Goal: Task Accomplishment & Management: Use online tool/utility

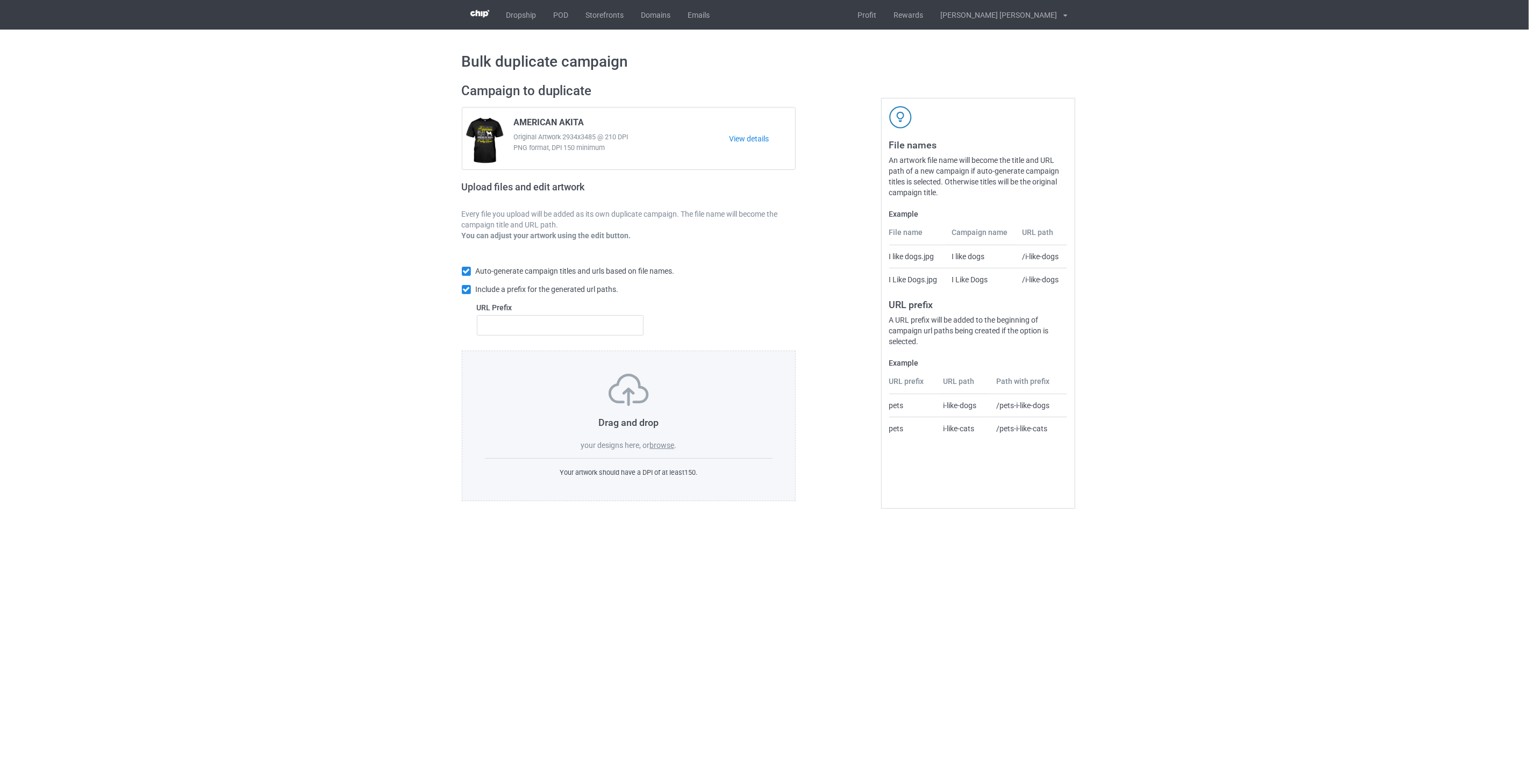
click at [667, 447] on label "browse" at bounding box center [662, 445] width 25 height 8
click at [0, 0] on input "browse" at bounding box center [0, 0] width 0 height 0
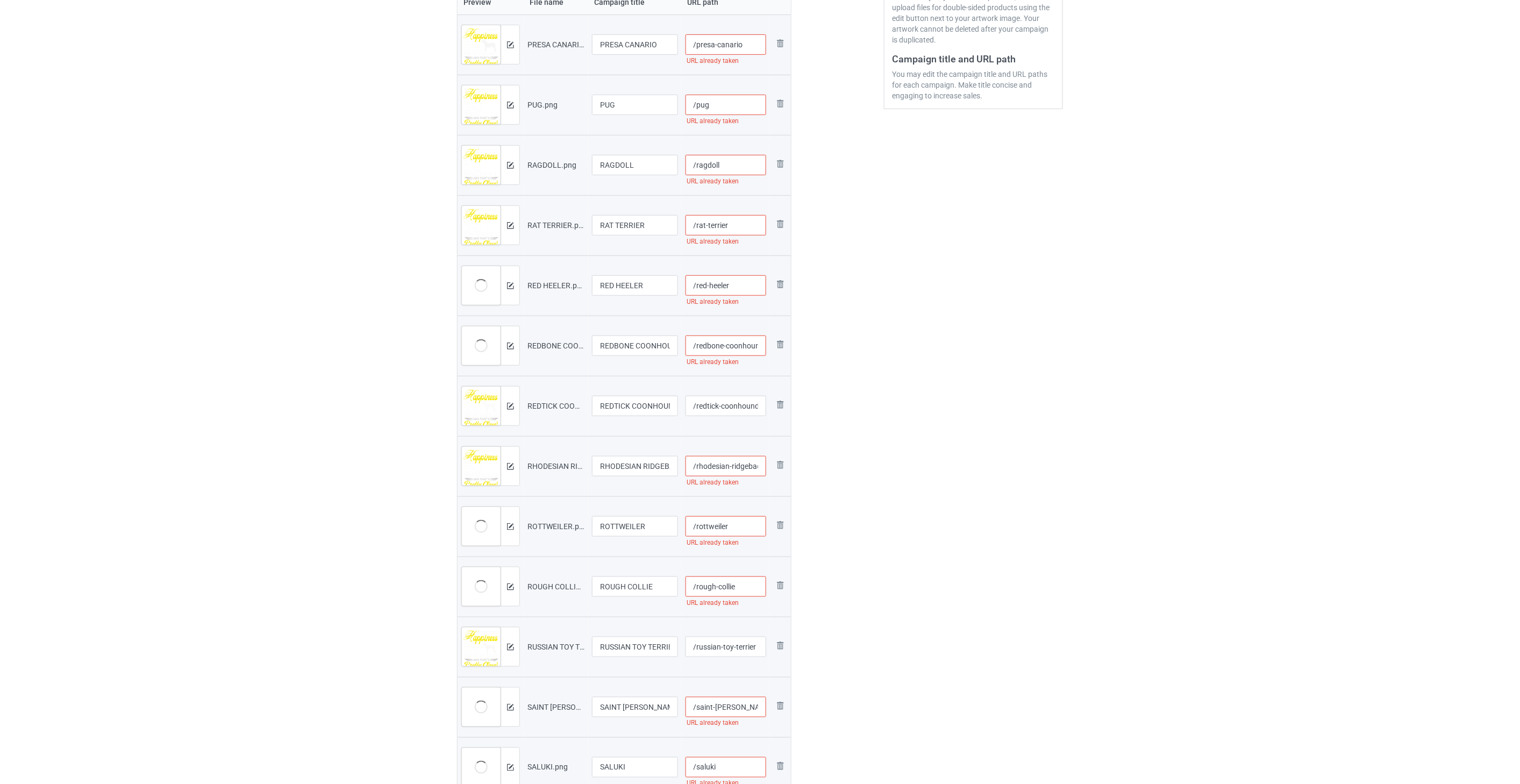
scroll to position [119, 0]
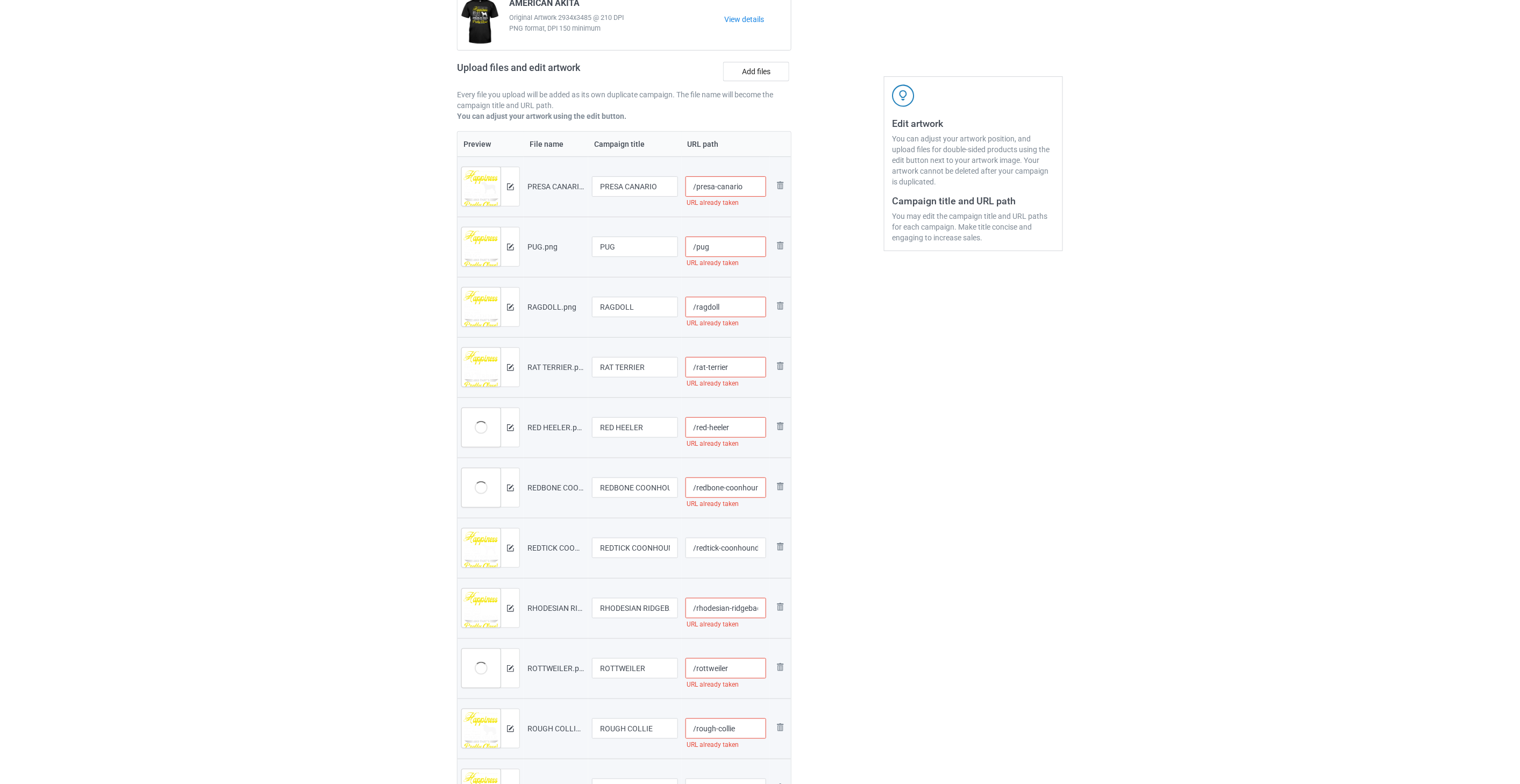
click at [668, 188] on input "/presa-canario" at bounding box center [726, 187] width 81 height 21
drag, startPoint x: 760, startPoint y: 188, endPoint x: 740, endPoint y: 189, distance: 20.0
click at [668, 189] on input "/presa-canario-you1" at bounding box center [726, 187] width 81 height 21
type input "/presa-canario-you1"
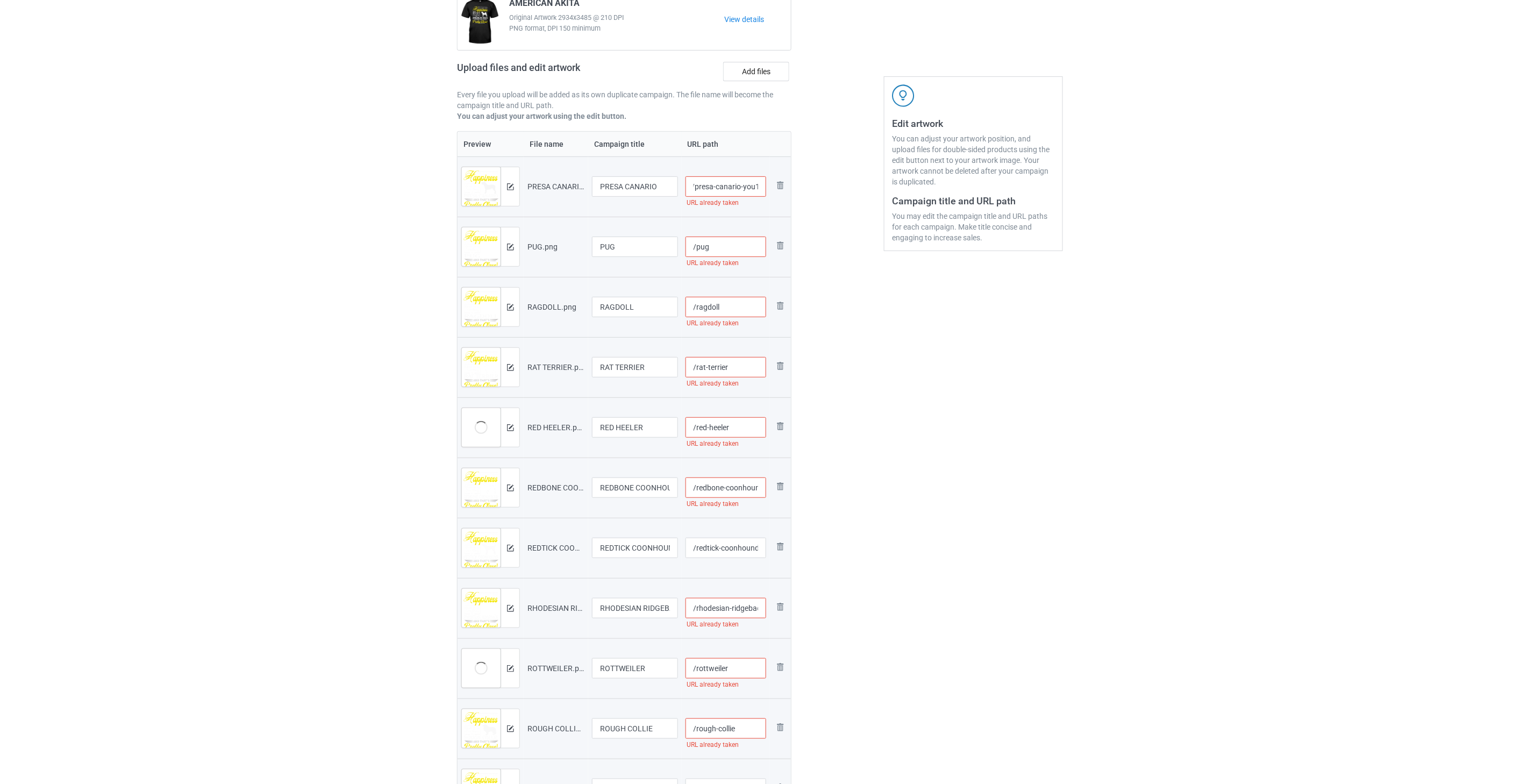
scroll to position [0, 0]
click at [668, 249] on input "/pug" at bounding box center [726, 247] width 81 height 21
paste input "-you1"
type input "/pug-you1"
click at [668, 302] on input "/ragdoll" at bounding box center [726, 307] width 81 height 21
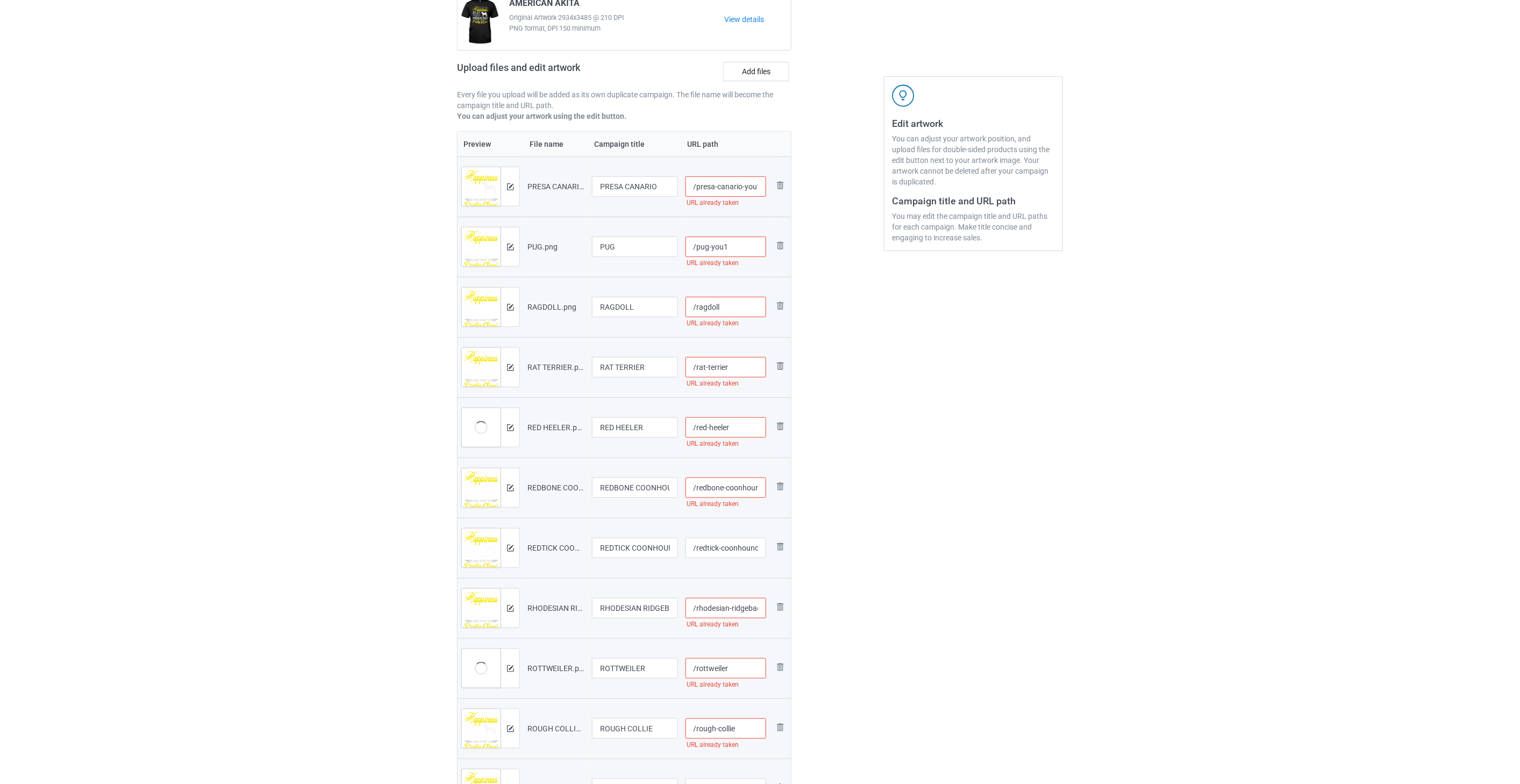
paste input "-you1"
type input "/ragdoll-you1"
click at [668, 376] on input "/rat-terrier" at bounding box center [726, 367] width 81 height 21
paste input "-you1"
type input "/rat-terrier-you1"
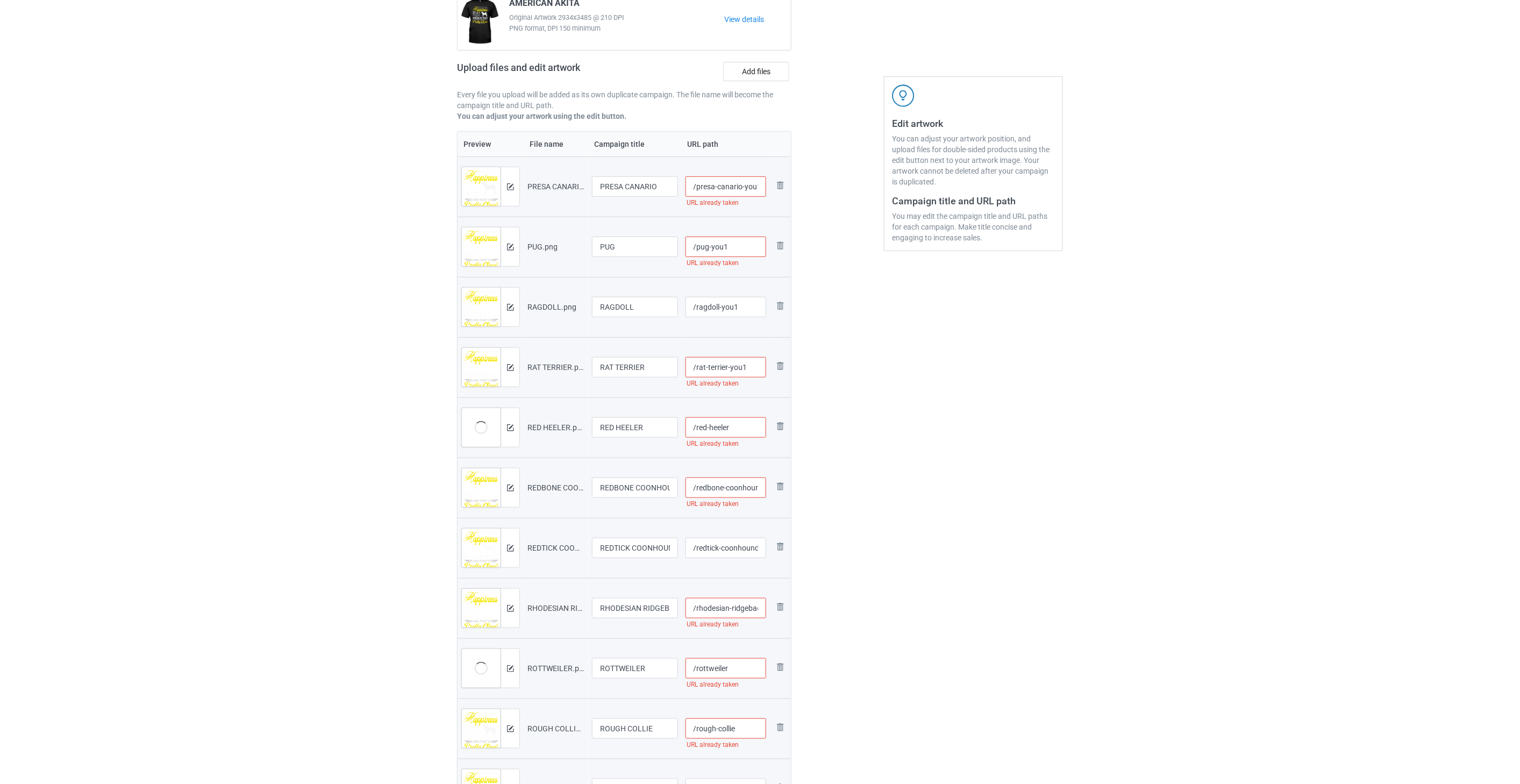
click at [668, 428] on input "/red-heeler" at bounding box center [726, 427] width 81 height 21
paste input "-you1"
type input "/red-heeler-you1"
drag, startPoint x: 726, startPoint y: 487, endPoint x: 733, endPoint y: 481, distance: 9.2
click at [668, 486] on input "/redbone-coonhound" at bounding box center [726, 487] width 81 height 21
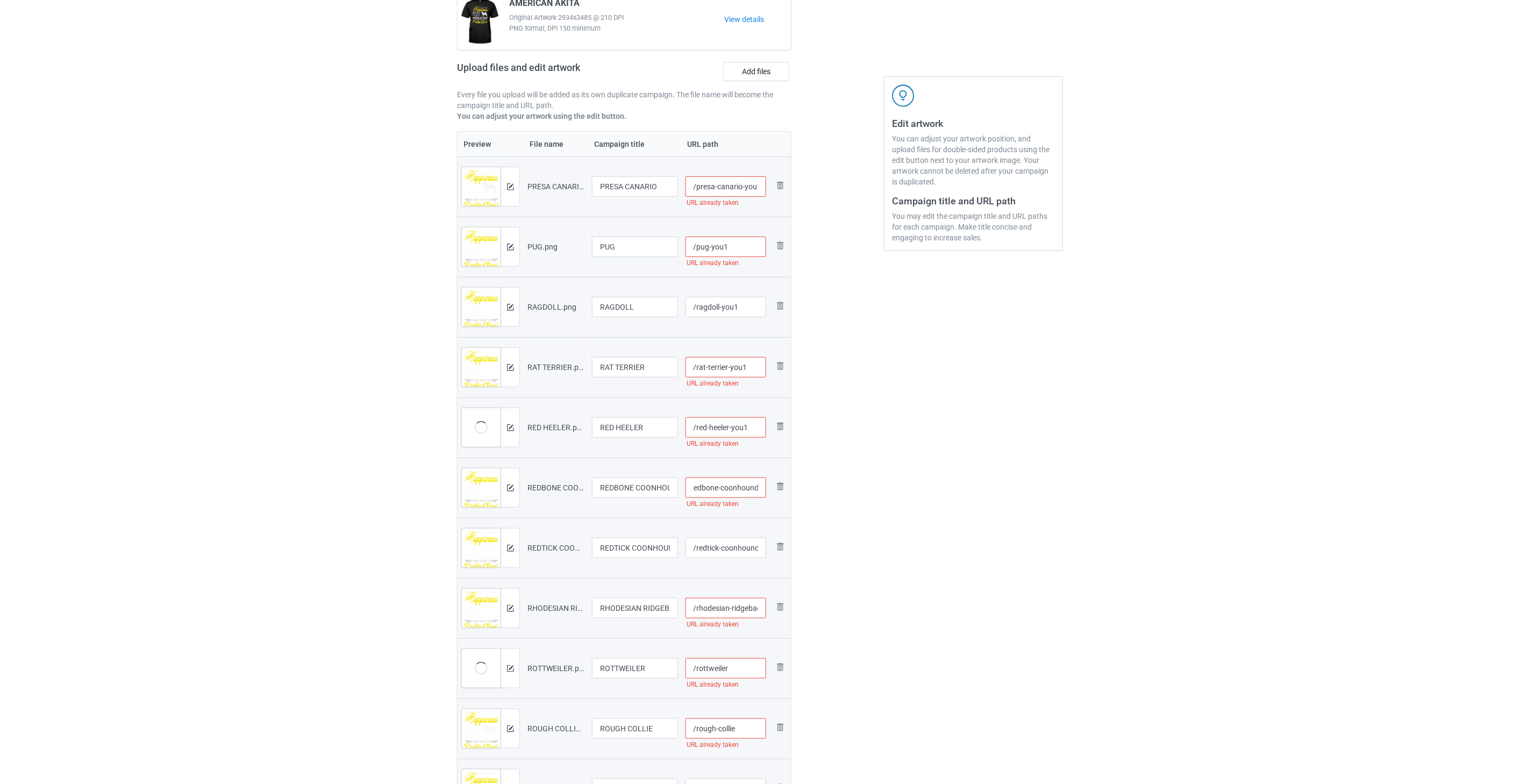
paste input "-you1"
type input "/redbone-coonhound-you1"
click at [668, 550] on input "/redtick-coonhound" at bounding box center [726, 547] width 81 height 21
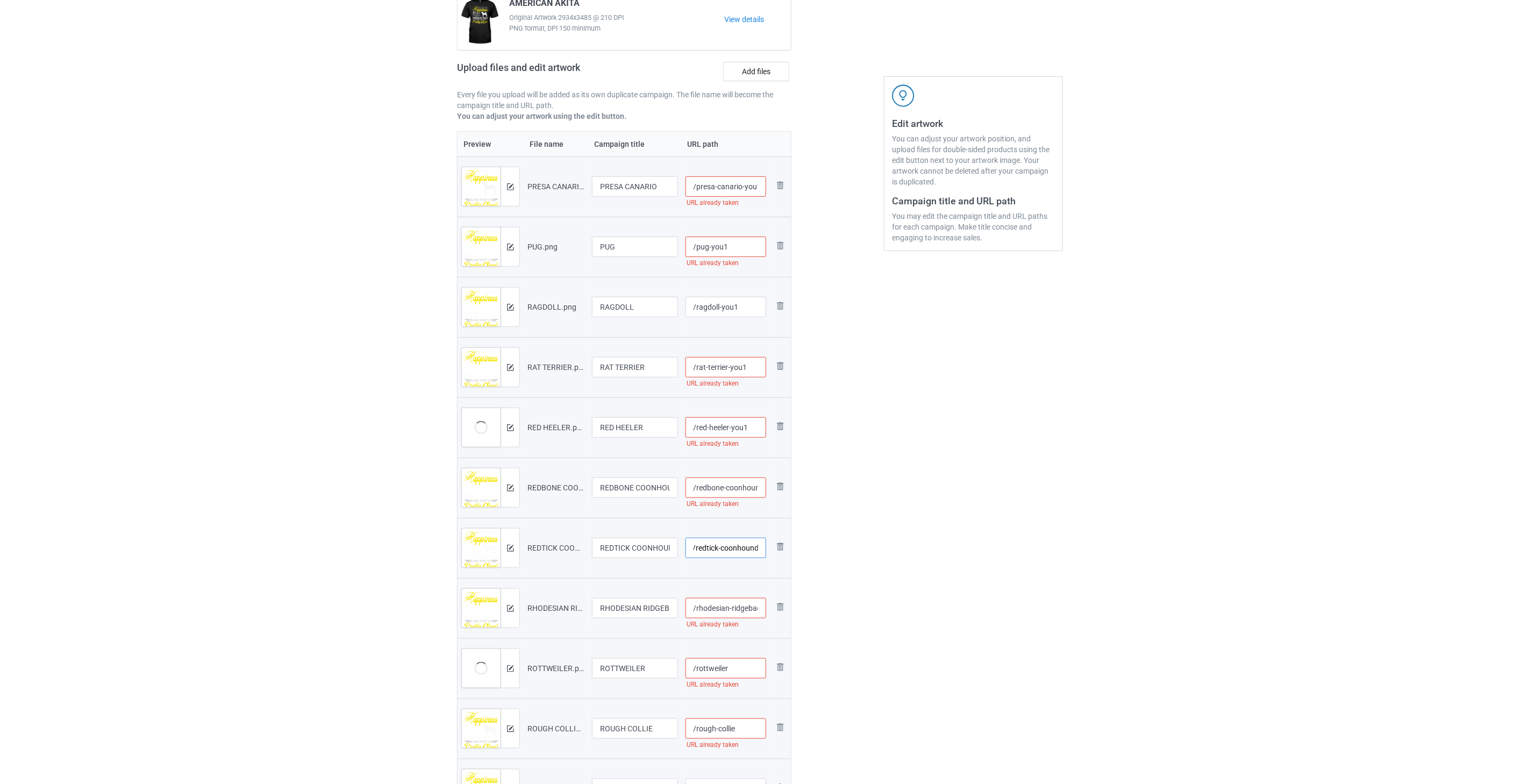
paste input "-you1"
type input "/redtick-coonhound-you1"
click at [668, 606] on input "/rhodesian-ridgeback" at bounding box center [726, 607] width 81 height 21
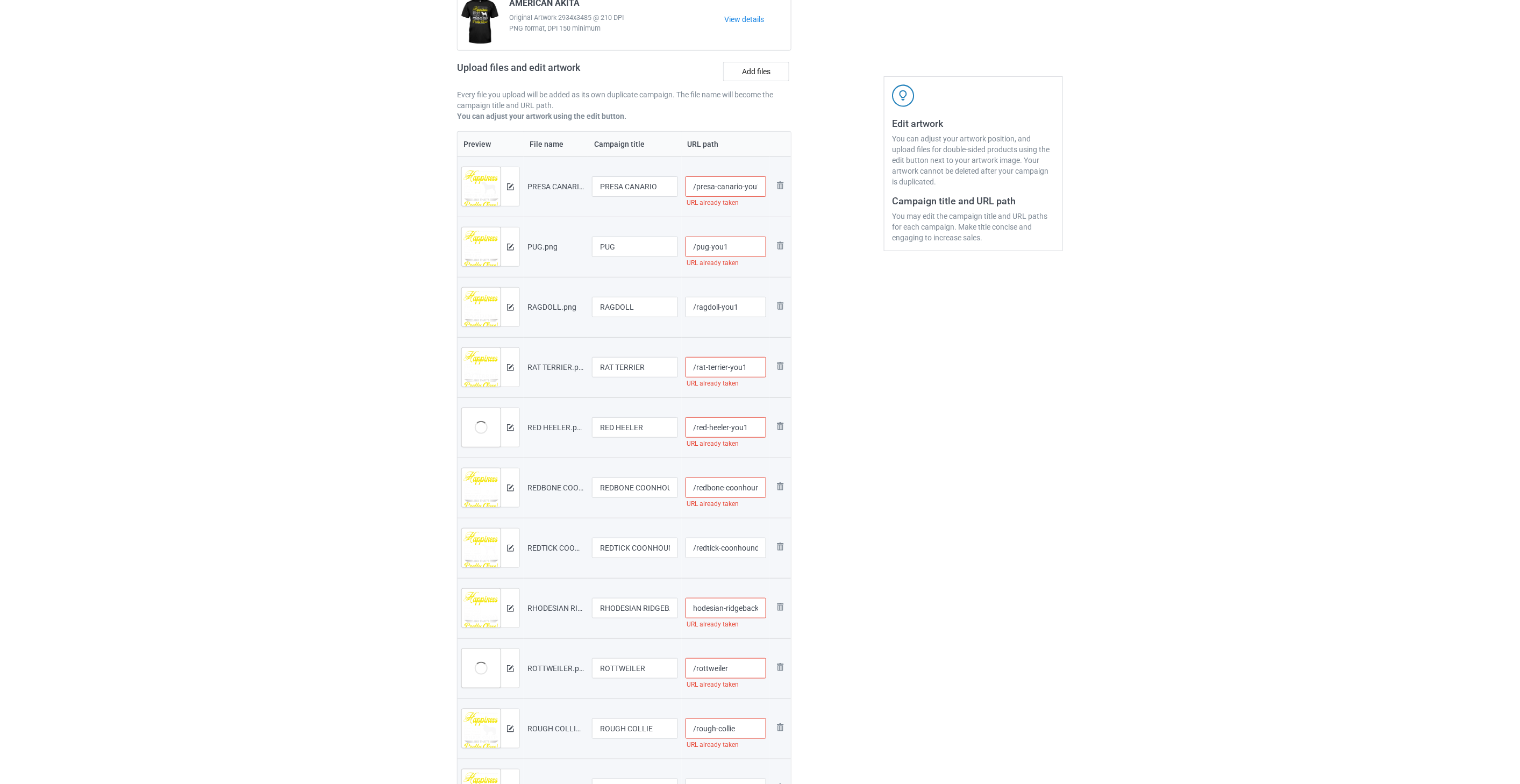
paste input "-you1"
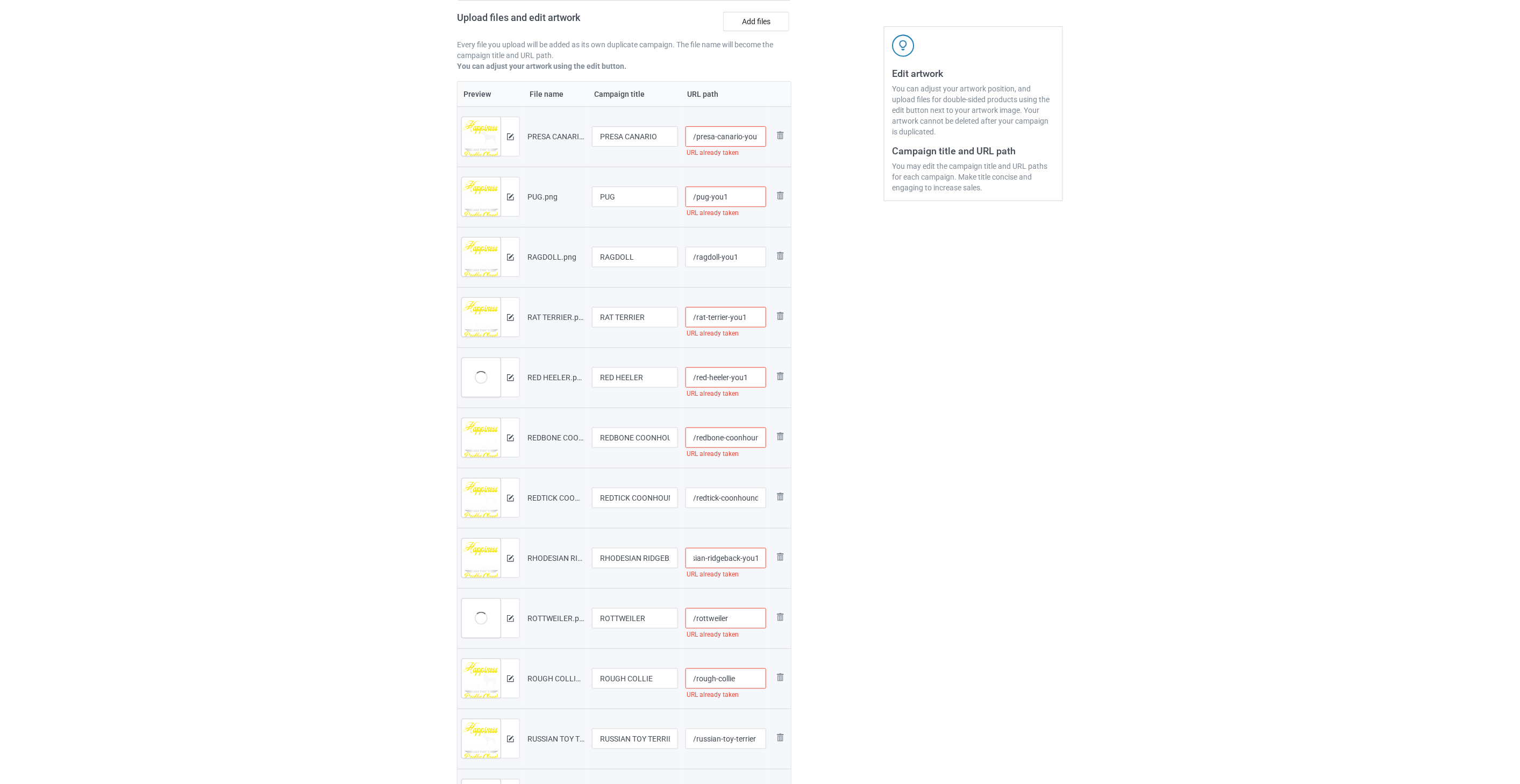
scroll to position [238, 0]
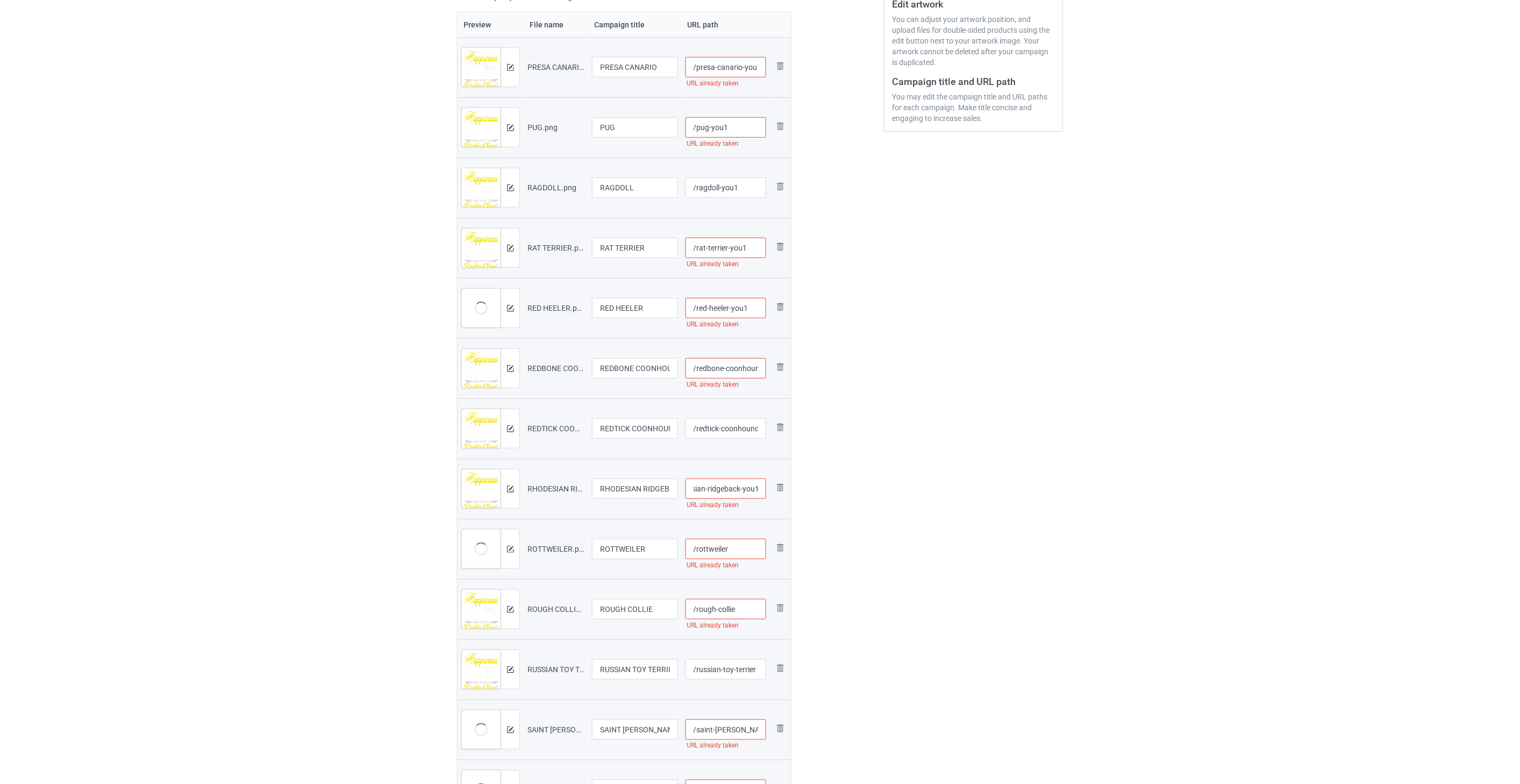
type input "/rhodesian-ridgeback-you1"
click at [668, 550] on input "/rottweiler" at bounding box center [726, 548] width 81 height 21
paste input "-you1"
type input "/rottweiler-you1"
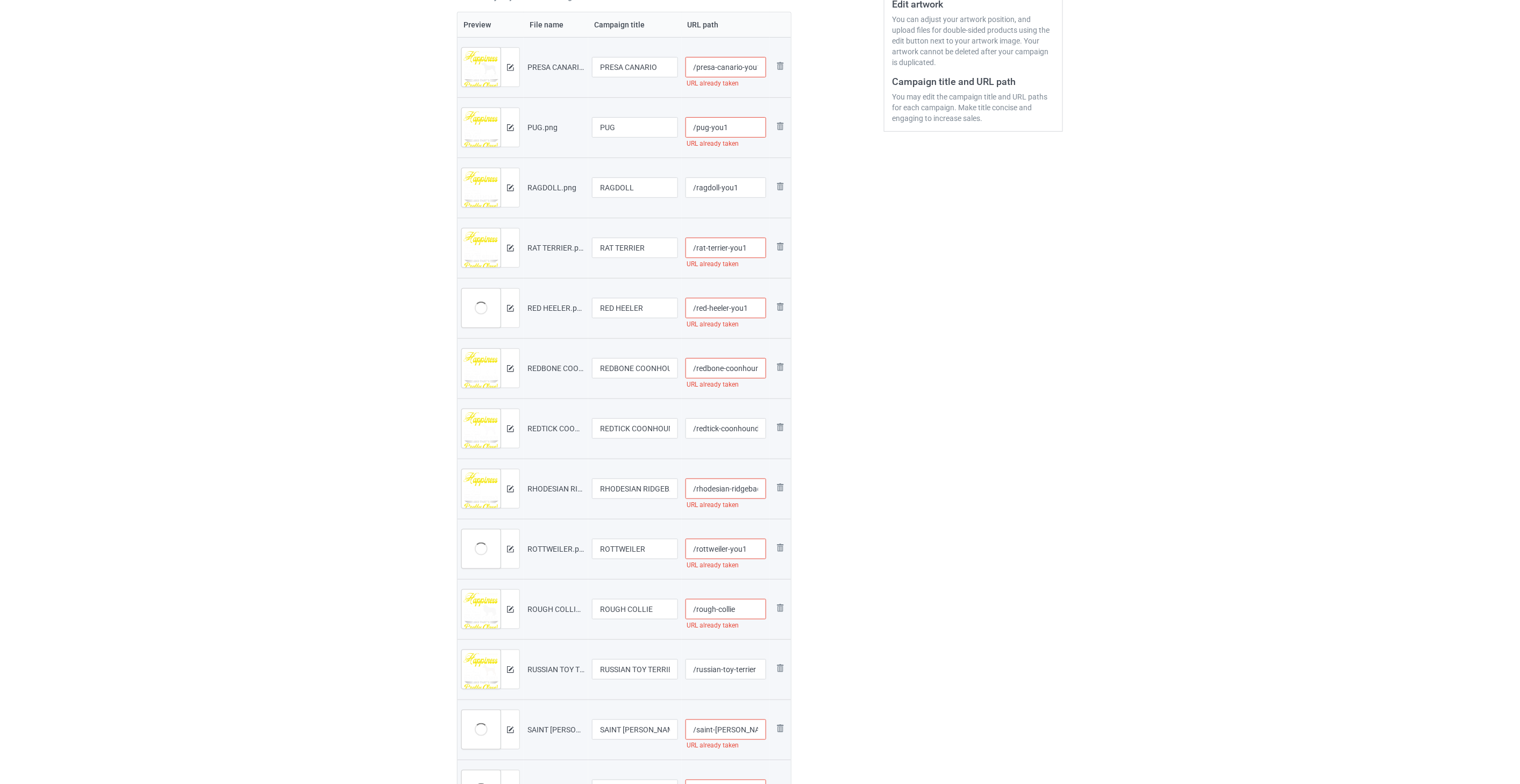
click at [668, 611] on input "/rough-collie" at bounding box center [726, 609] width 81 height 21
paste input "-you1"
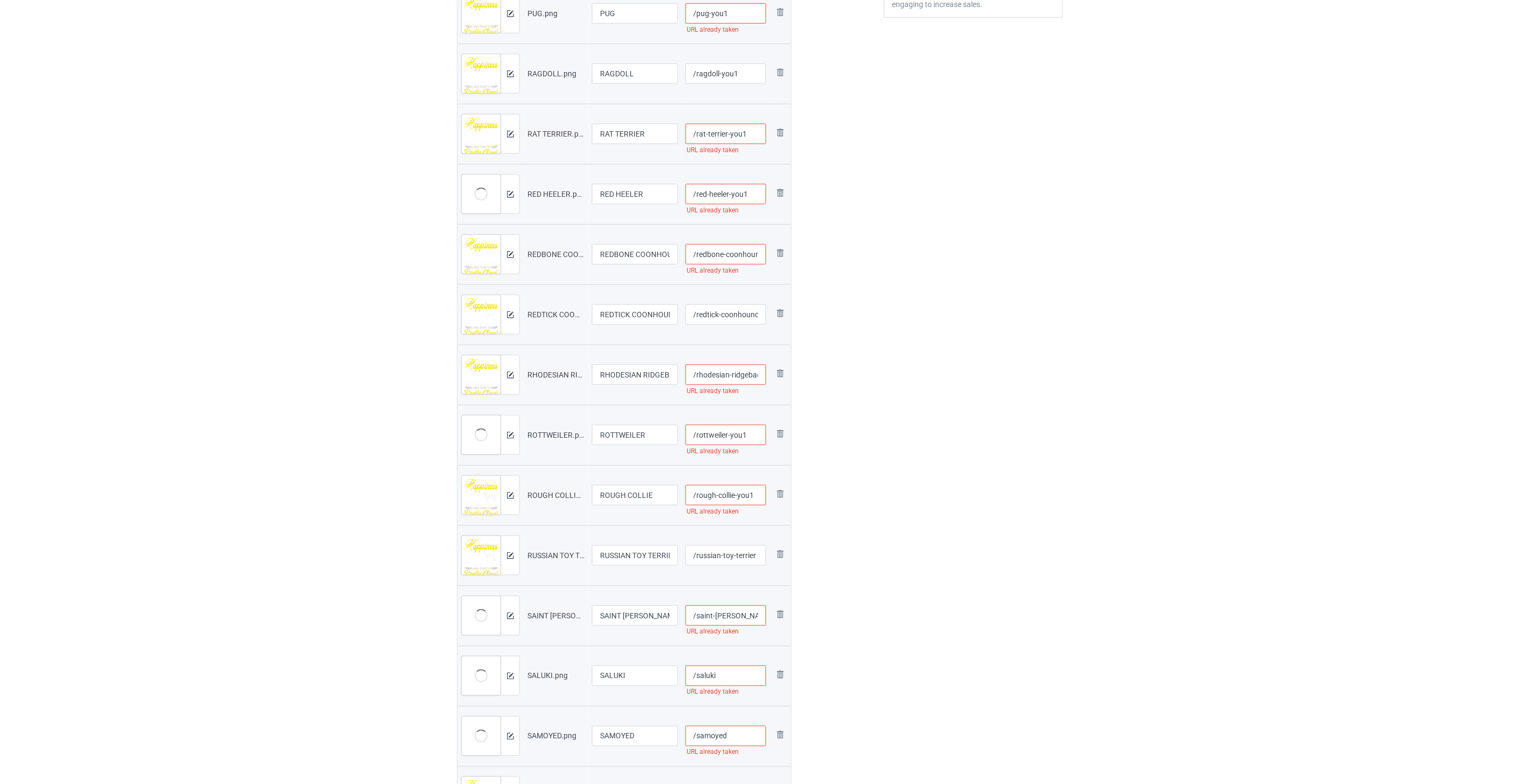
scroll to position [358, 0]
type input "/rough-collie-you1"
click at [668, 546] on input "/russian-toy-terrier" at bounding box center [726, 550] width 81 height 21
paste input "-you1"
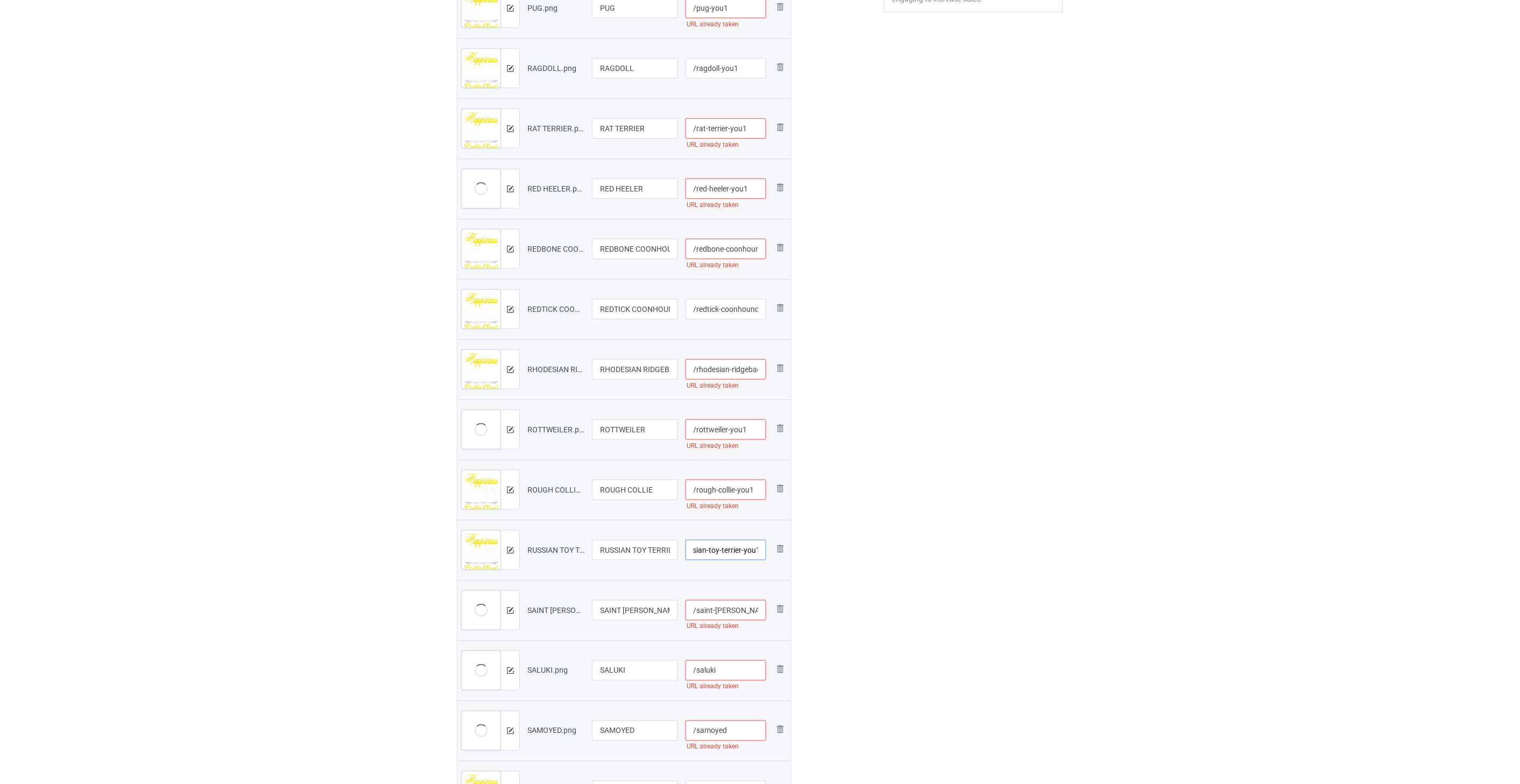
type input "/russian-toy-terrier-you1"
click at [668, 615] on input "/saint-[PERSON_NAME]" at bounding box center [726, 610] width 81 height 21
paste input "-you1"
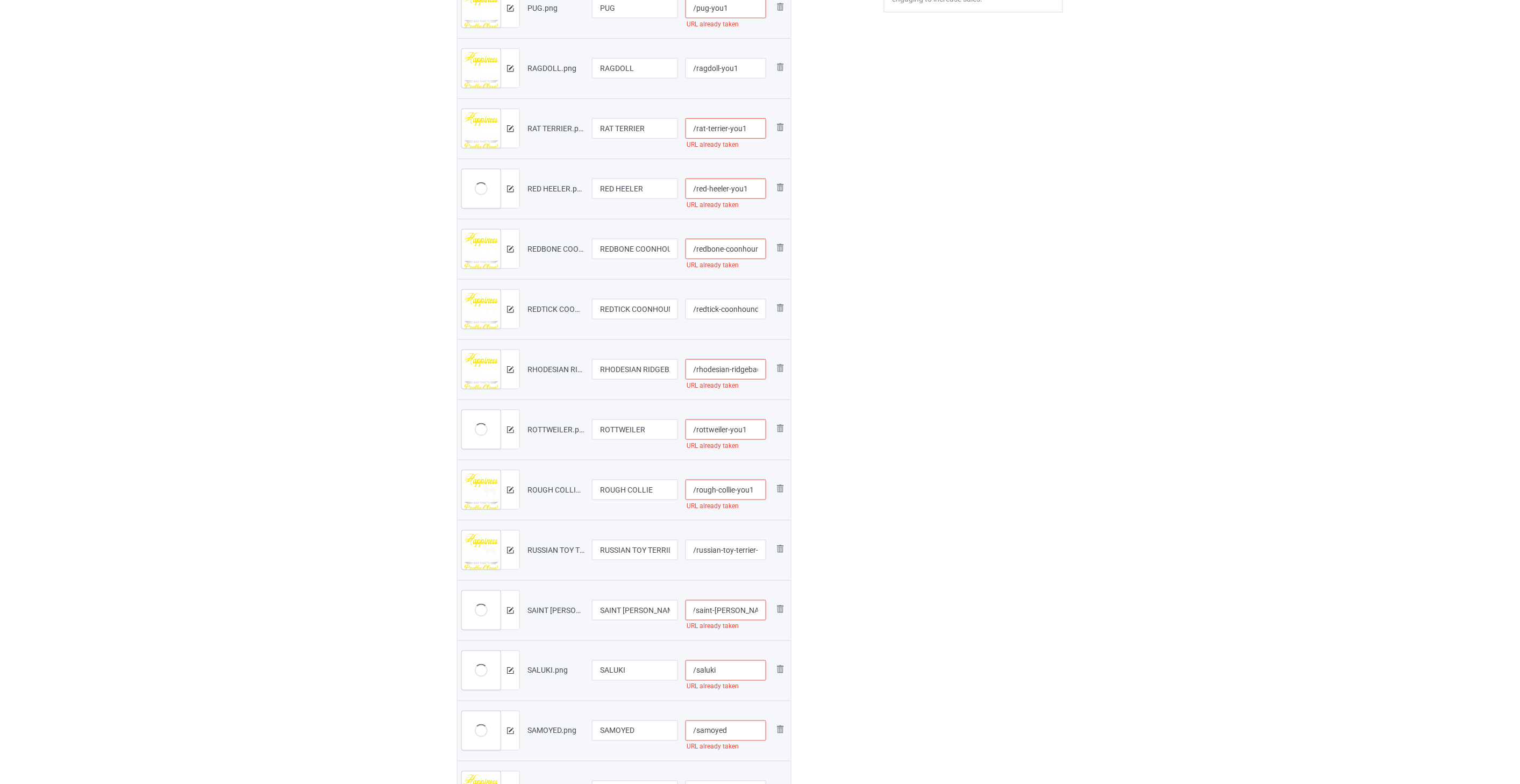
type input "/saint-[PERSON_NAME]-you1"
click at [668, 669] on input "/saluki" at bounding box center [726, 670] width 81 height 21
paste input "-you1"
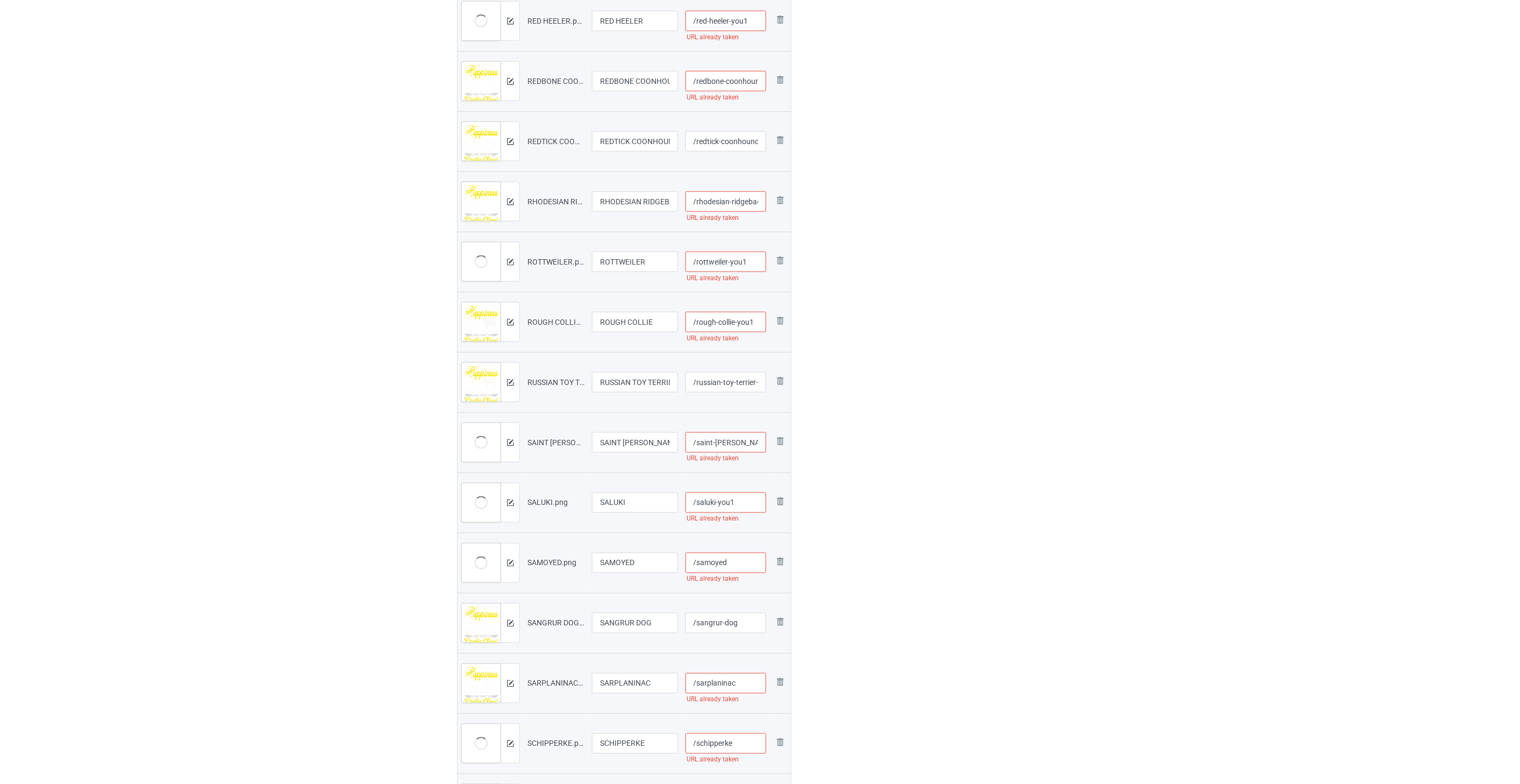
scroll to position [537, 0]
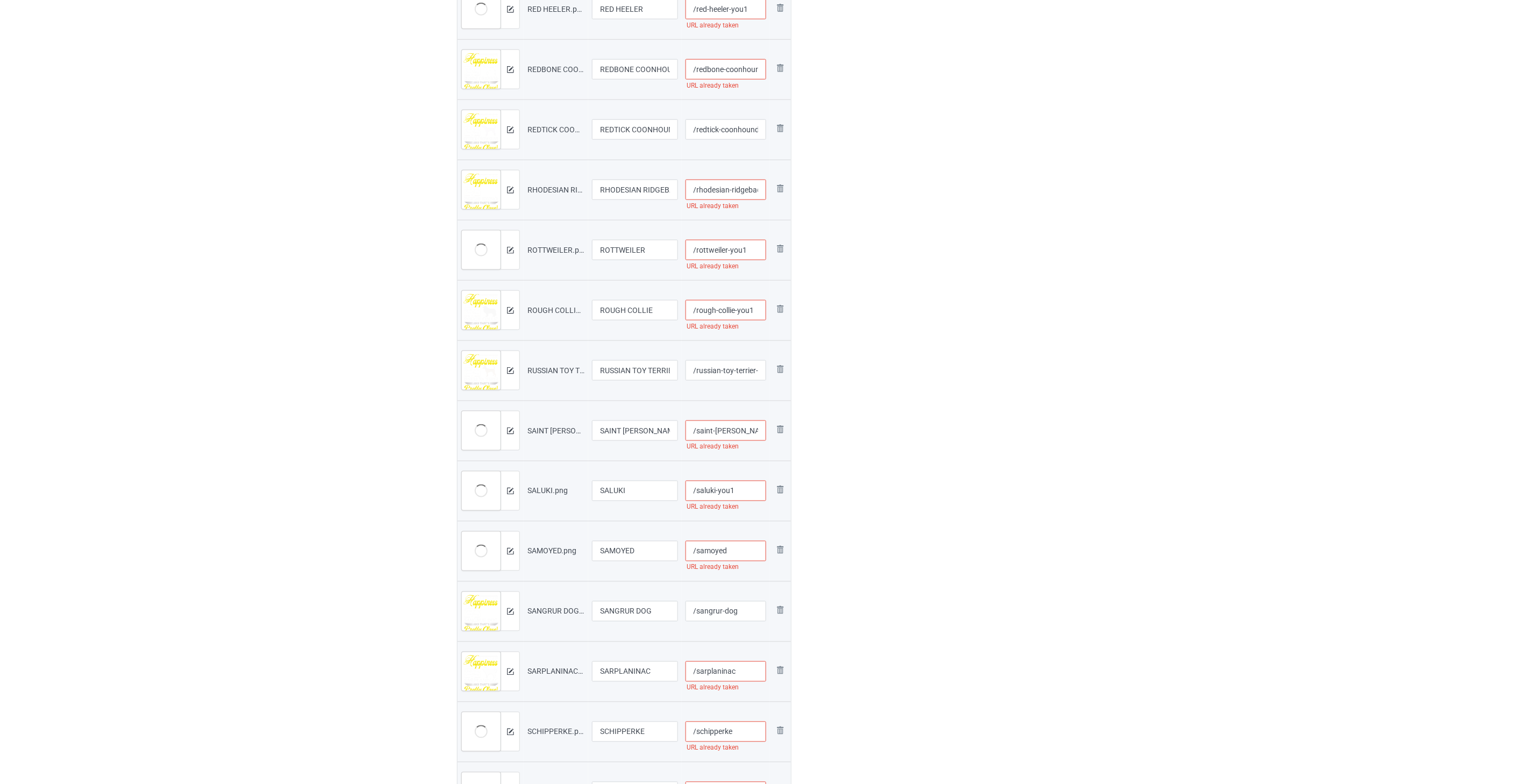
type input "/saluki-you1"
click at [668, 550] on input "/samoyed" at bounding box center [726, 551] width 81 height 21
paste input "-you1"
type input "/samoyed-you1"
click at [668, 610] on input "/sangrur-dog" at bounding box center [726, 611] width 81 height 21
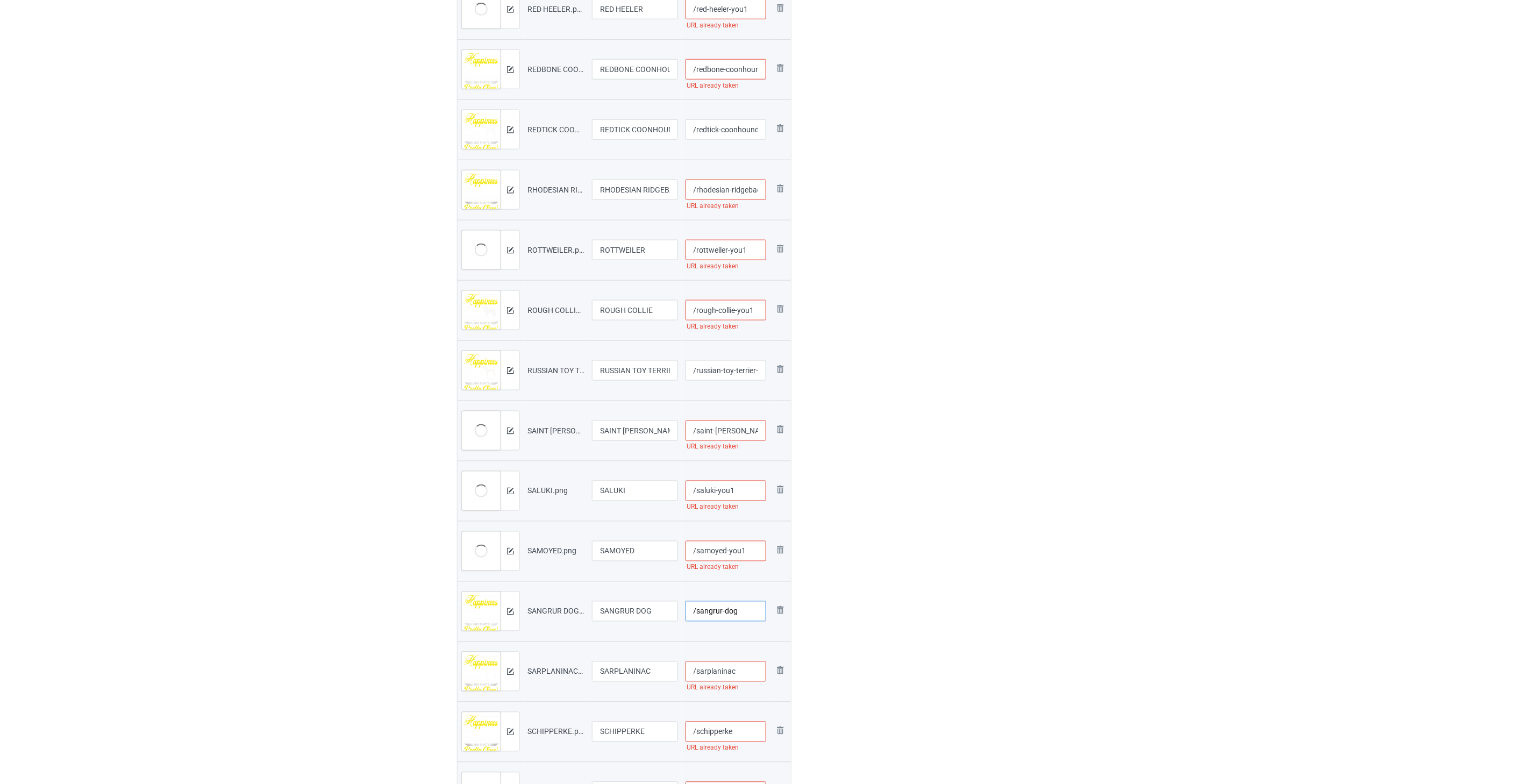
paste input "-you1"
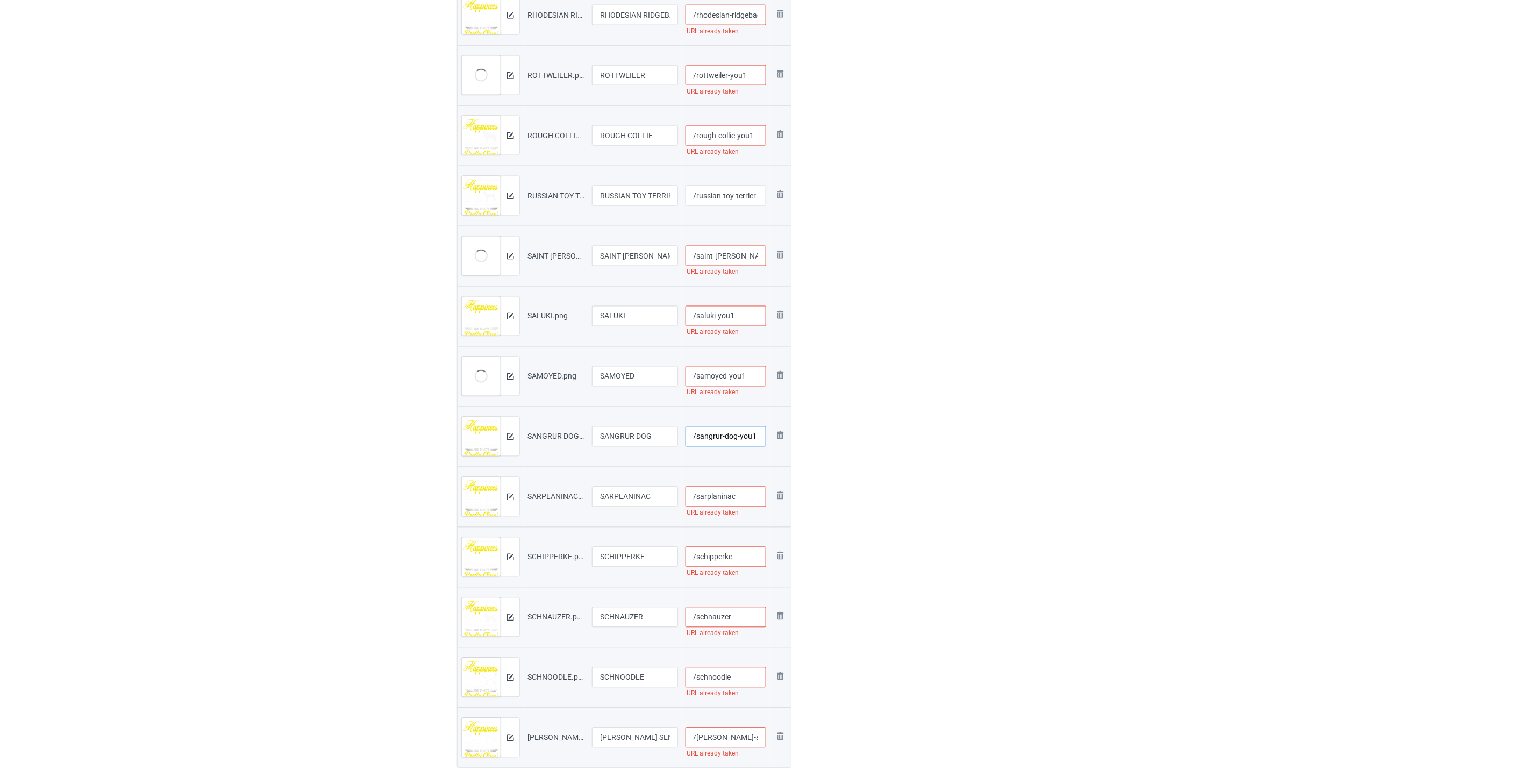
scroll to position [717, 0]
type input "/sangrur-dog-you1"
click at [668, 490] on input "/sarplaninac" at bounding box center [726, 492] width 81 height 21
paste input "-you1"
type input "/sarplaninac-you1"
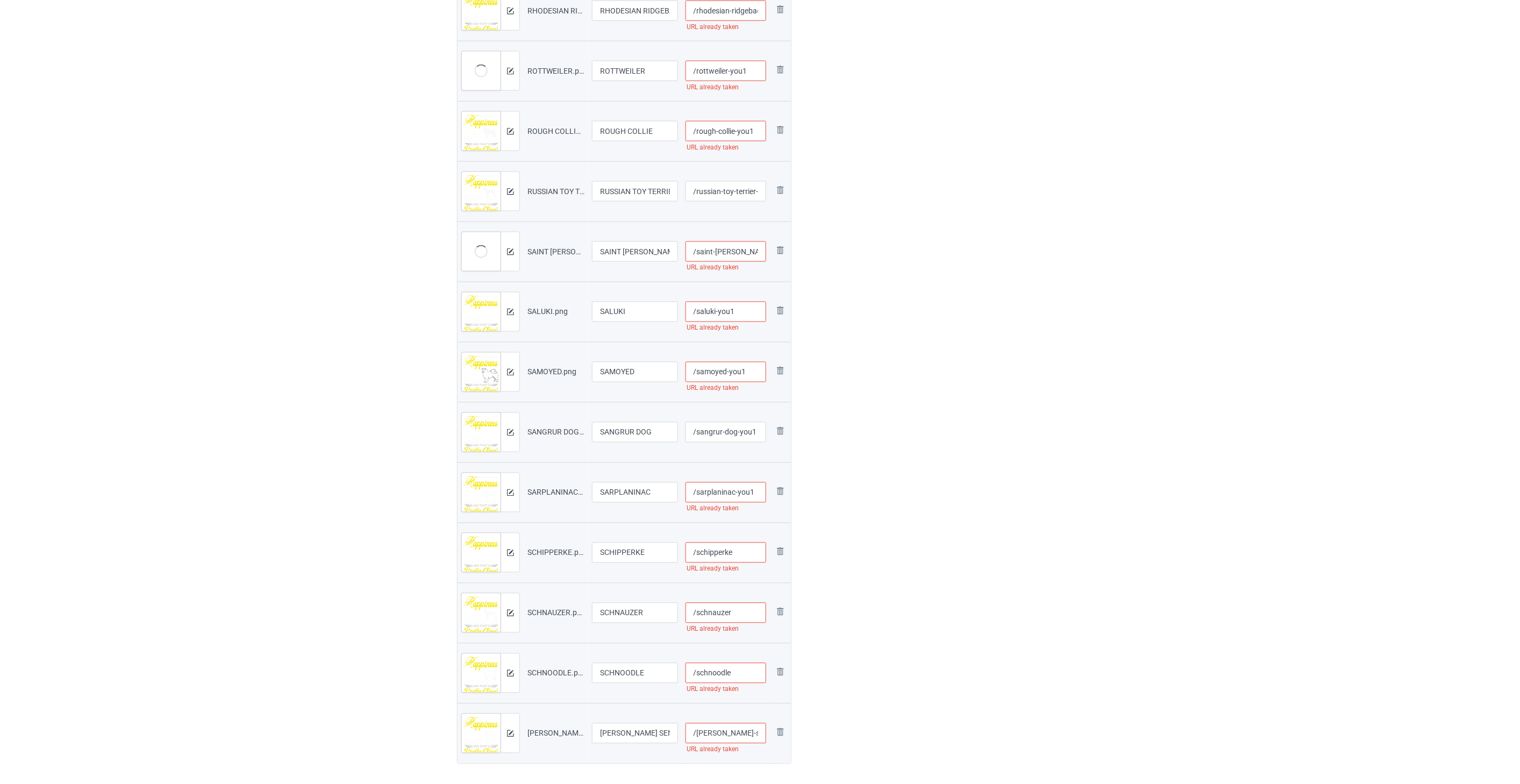
click at [668, 555] on input "/schipperke" at bounding box center [726, 552] width 81 height 21
paste input "-you1"
type input "/schipperke-you1"
click at [668, 614] on input "/schnauzer" at bounding box center [726, 612] width 81 height 21
paste input "-you1"
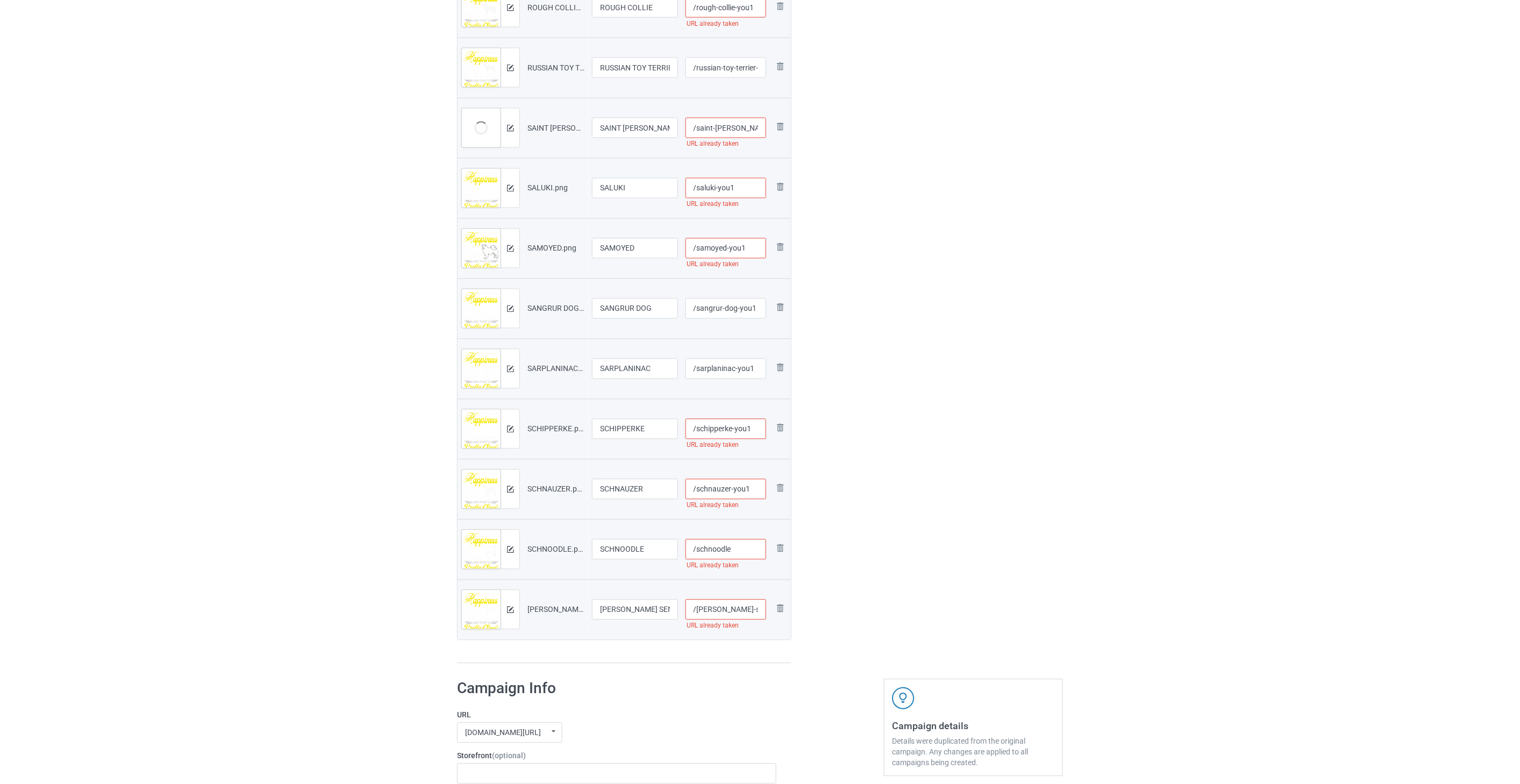
scroll to position [896, 0]
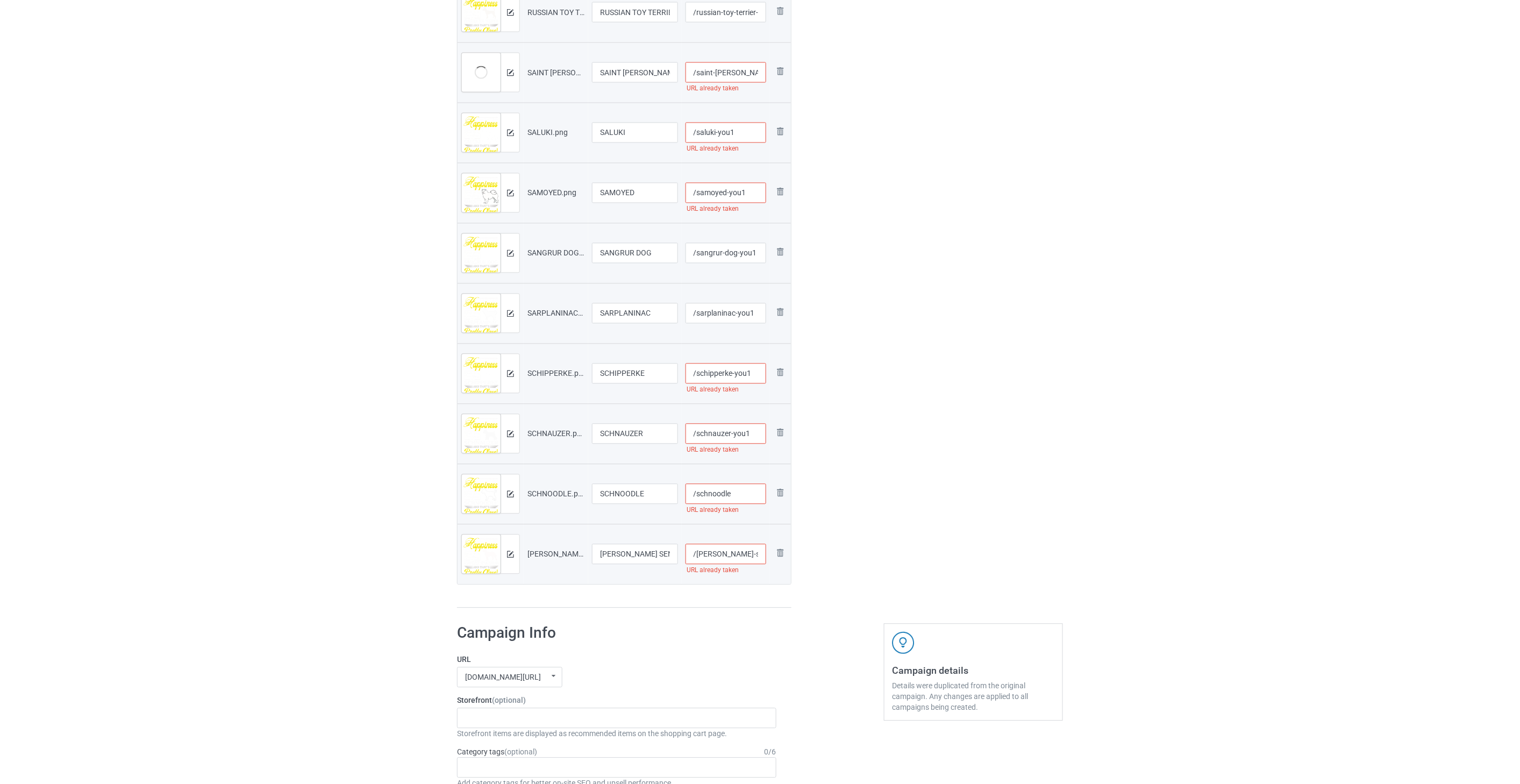
type input "/schnauzer-you1"
click at [668, 491] on input "/schnoodle" at bounding box center [726, 494] width 81 height 21
paste input "-you1"
type input "/schnoodle-you1"
click at [668, 554] on input "/[PERSON_NAME]-sennenhund" at bounding box center [726, 554] width 81 height 21
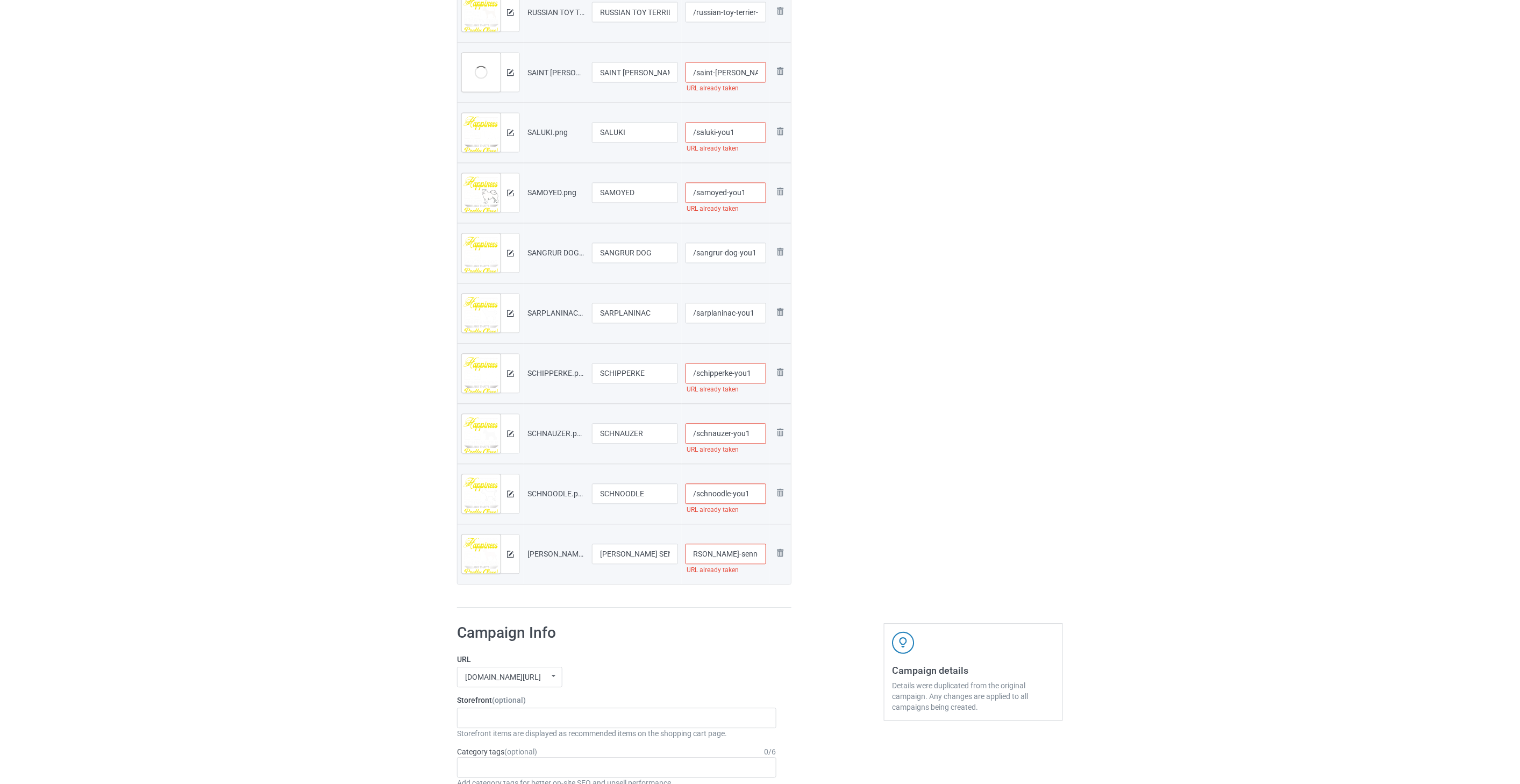
paste input "-you1"
type input "/[PERSON_NAME]-sennenhund-you1"
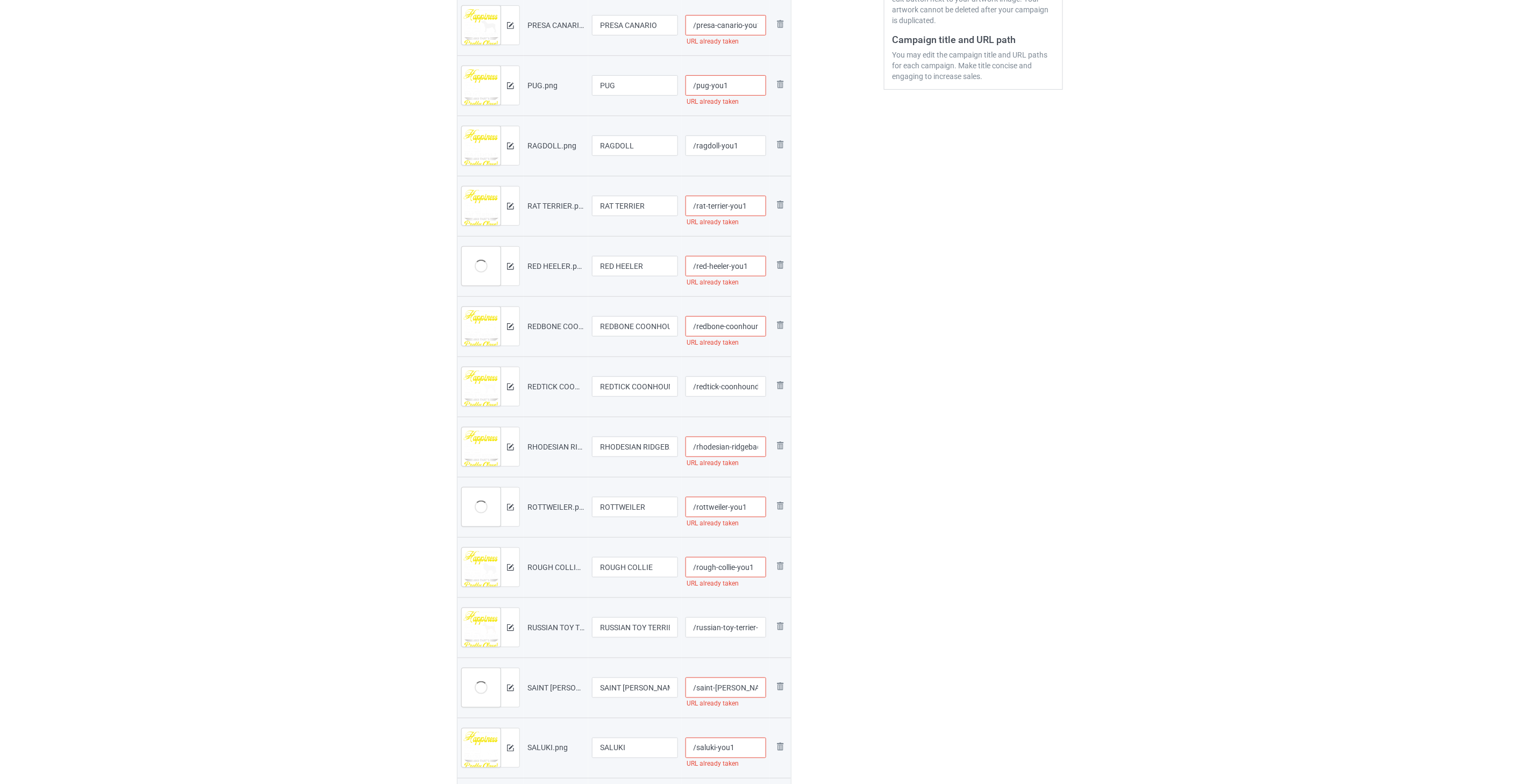
scroll to position [179, 0]
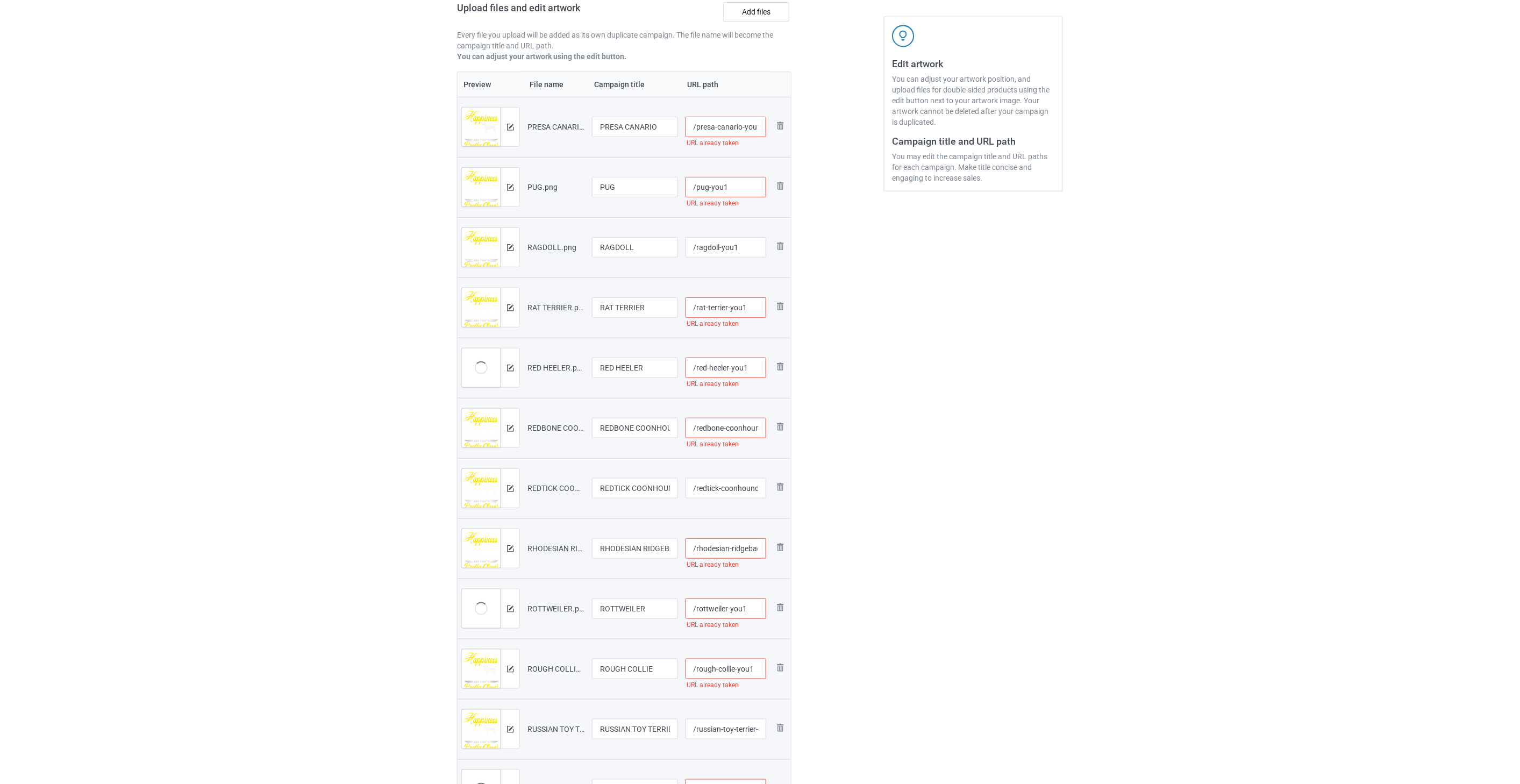
click at [668, 129] on input "/presa-canario-you1" at bounding box center [726, 127] width 81 height 21
type input "/presa-canario-you11"
click at [668, 189] on input "/pug-you1" at bounding box center [726, 187] width 81 height 21
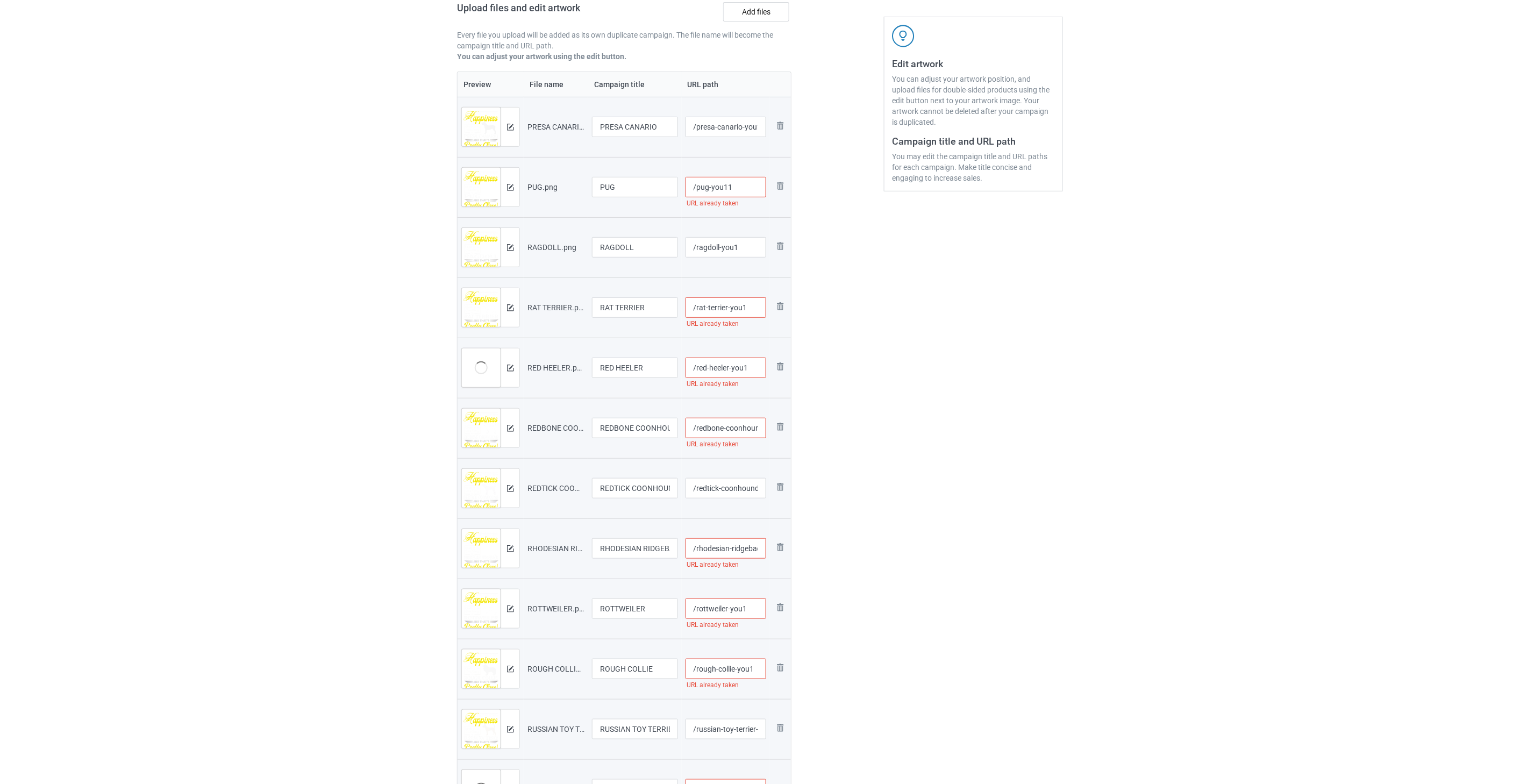
type input "/pug-you11"
click at [668, 307] on input "/rat-terrier-you1" at bounding box center [726, 307] width 81 height 21
type input "/rat-terrier-you11"
click at [668, 369] on input "/red-heeler-you1" at bounding box center [726, 367] width 81 height 21
type input "/red-heeler-you11"
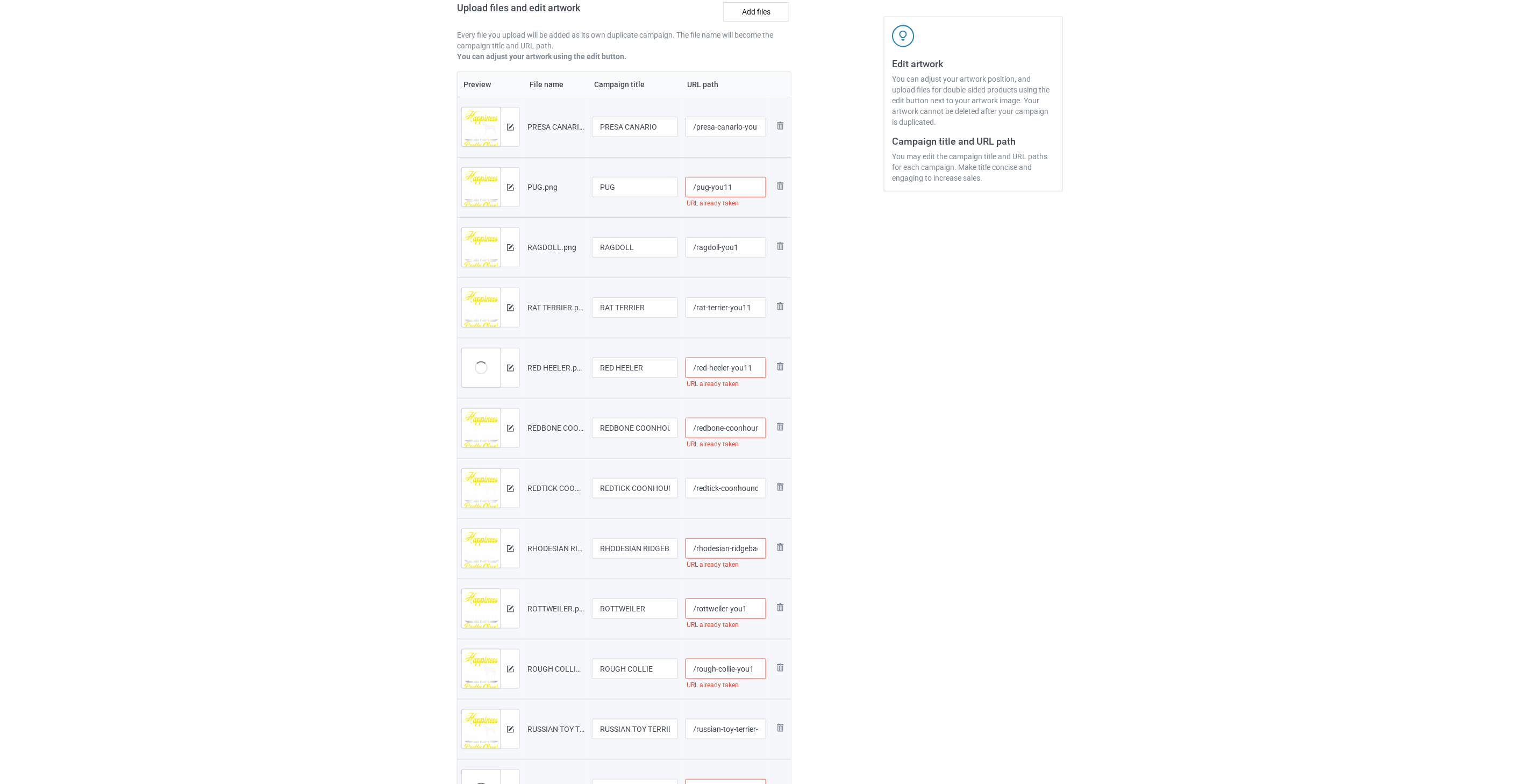
click at [668, 427] on input "/redbone-coonhound-you1" at bounding box center [726, 427] width 81 height 21
type input "/redbone-coonhound-you11"
click at [668, 548] on input "/rhodesian-ridgeback-you1" at bounding box center [726, 548] width 81 height 21
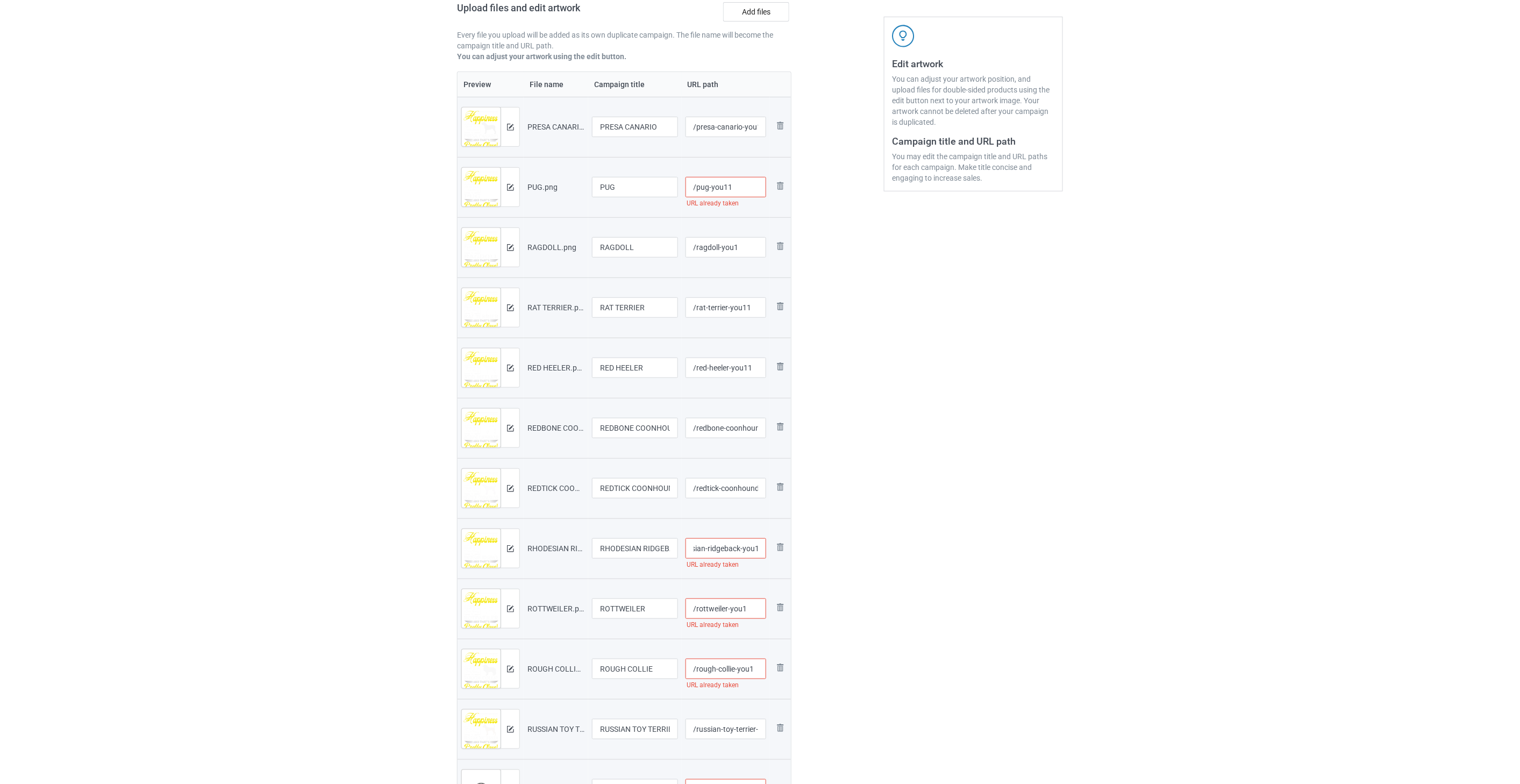
scroll to position [0, 29]
type input "/rhodesian-ridgeback-you11"
click at [668, 606] on input "/rottweiler-you1" at bounding box center [726, 608] width 81 height 21
type input "/rottweiler-you11"
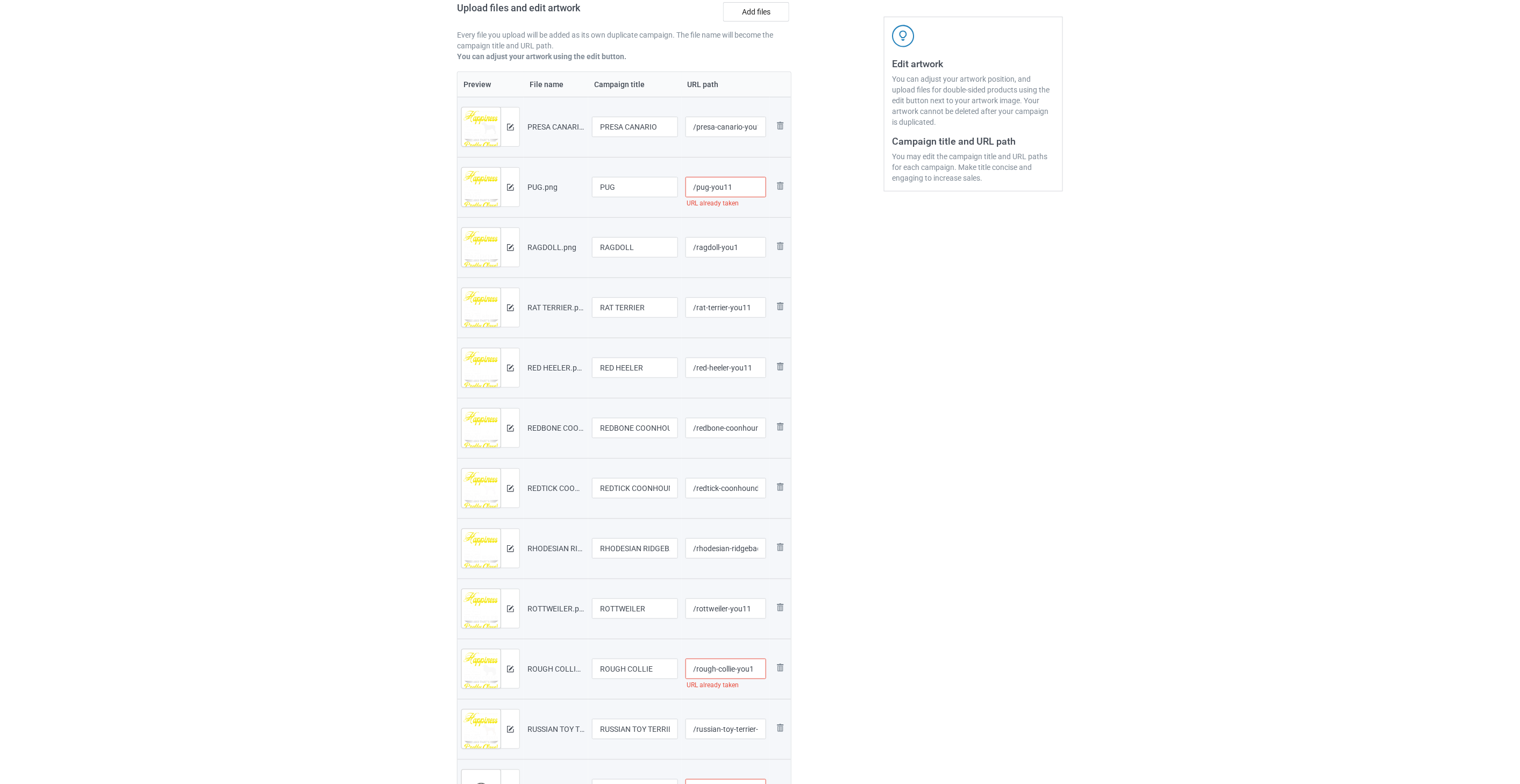
click at [668, 670] on input "/rough-collie-you1" at bounding box center [726, 668] width 81 height 21
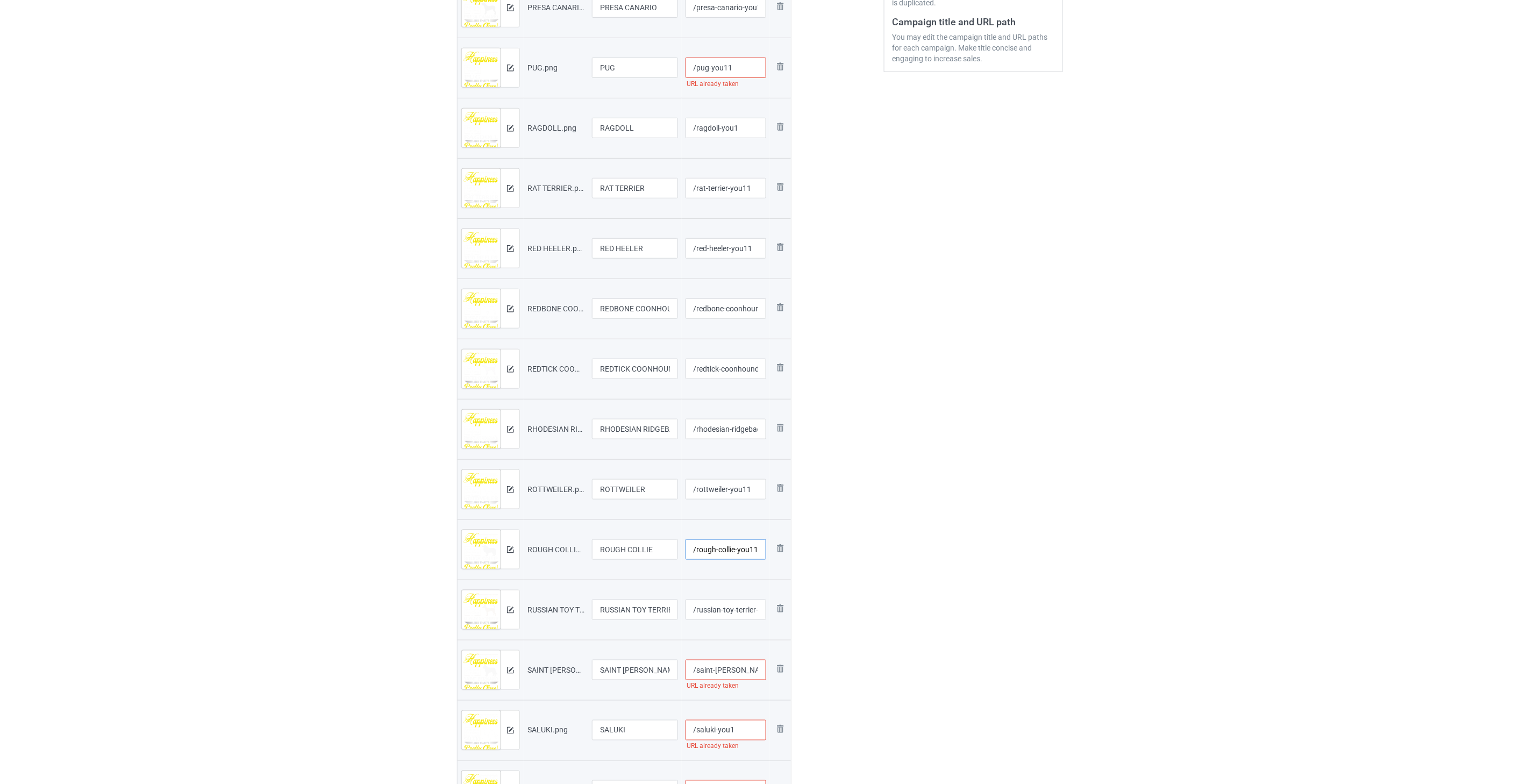
type input "/rough-collie-you11"
click at [668, 668] on input "/saint-[PERSON_NAME]-you1" at bounding box center [726, 670] width 81 height 21
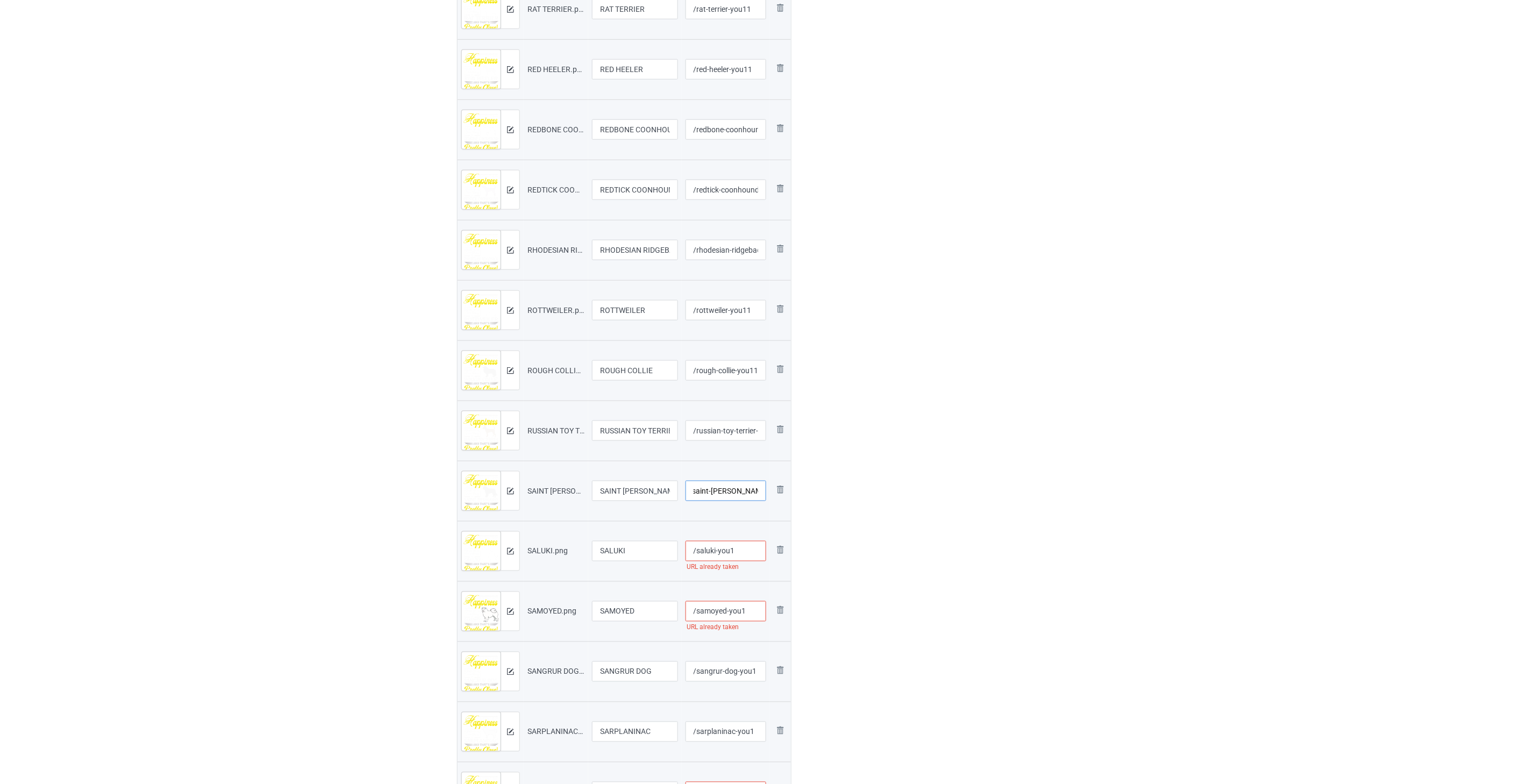
type input "/saint-[PERSON_NAME]-you11"
click at [668, 550] on input "/saluki-you1" at bounding box center [726, 551] width 81 height 21
type input "/saluki-you11"
click at [668, 610] on input "/samoyed-you1" at bounding box center [726, 611] width 81 height 21
type input "/samoyed-you11"
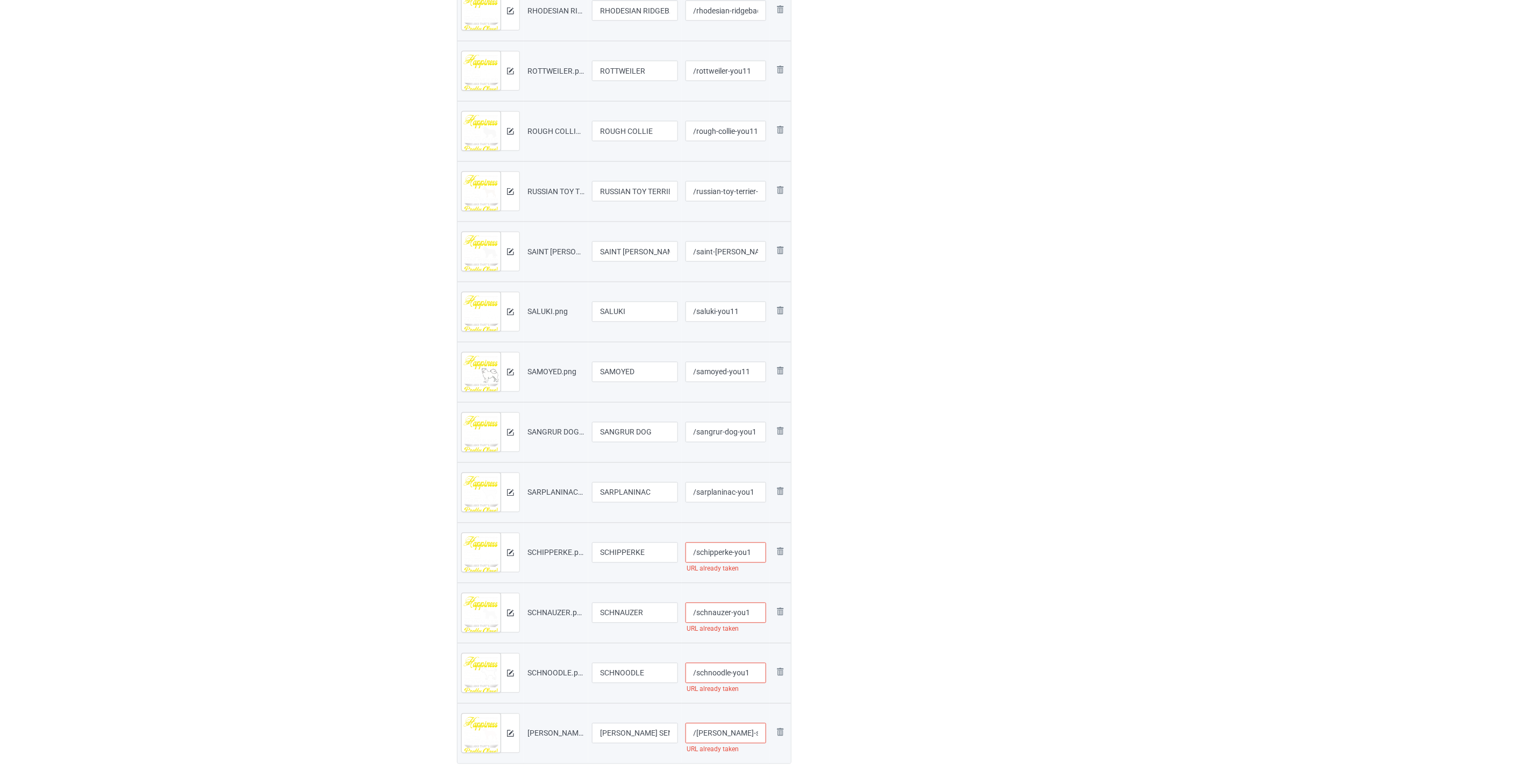
click at [668, 551] on input "/schipperke-you1" at bounding box center [726, 552] width 81 height 21
type input "/schipperke-you11"
click at [668, 614] on input "/schnauzer-you1" at bounding box center [726, 612] width 81 height 21
type input "/schnauzer-you11"
click at [668, 673] on input "/schnoodle-you1" at bounding box center [726, 673] width 81 height 21
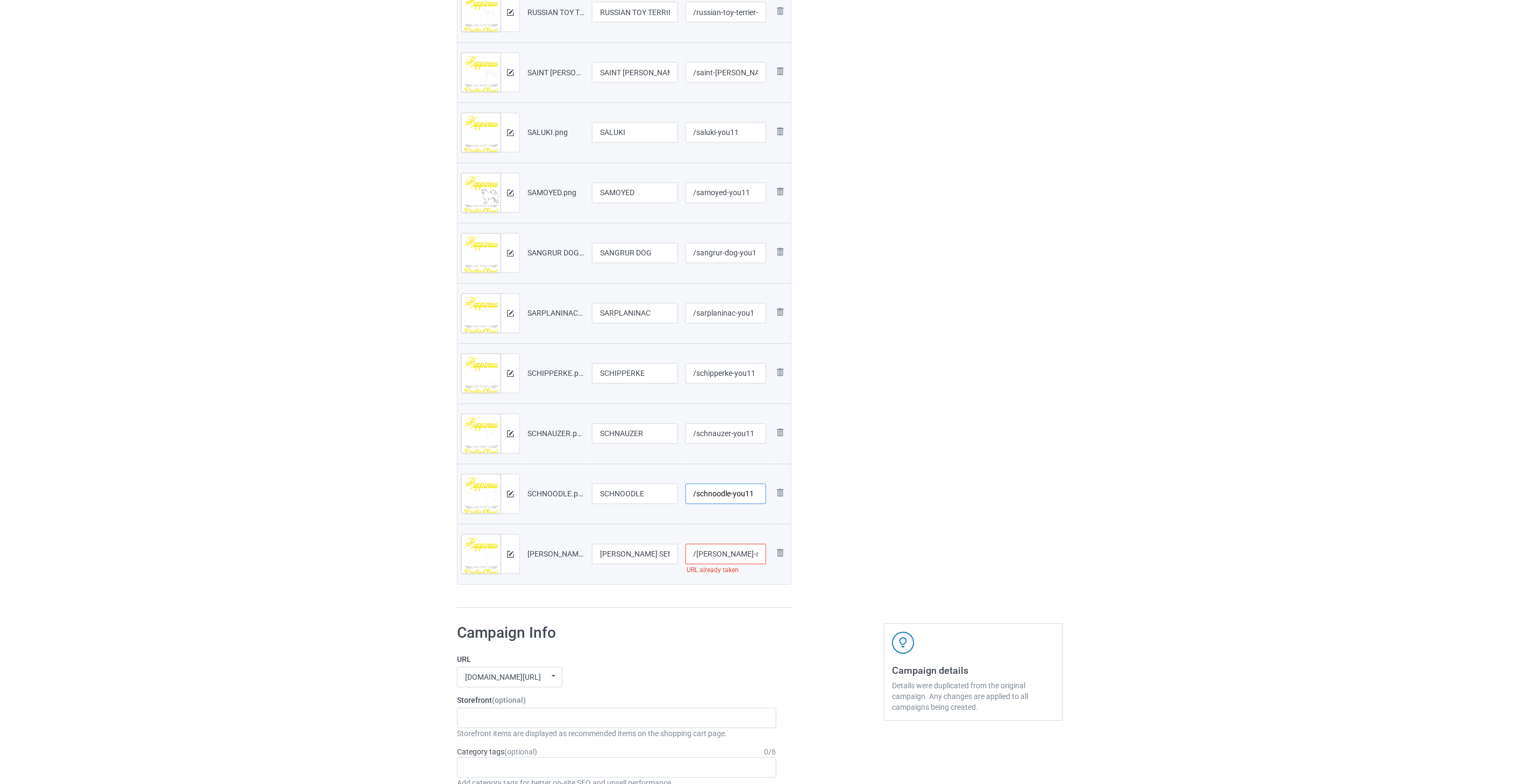
type input "/schnoodle-you11"
click at [668, 556] on input "/[PERSON_NAME]-sennenhund-you1" at bounding box center [726, 554] width 81 height 21
type input "/[PERSON_NAME]-sennenhund-you11"
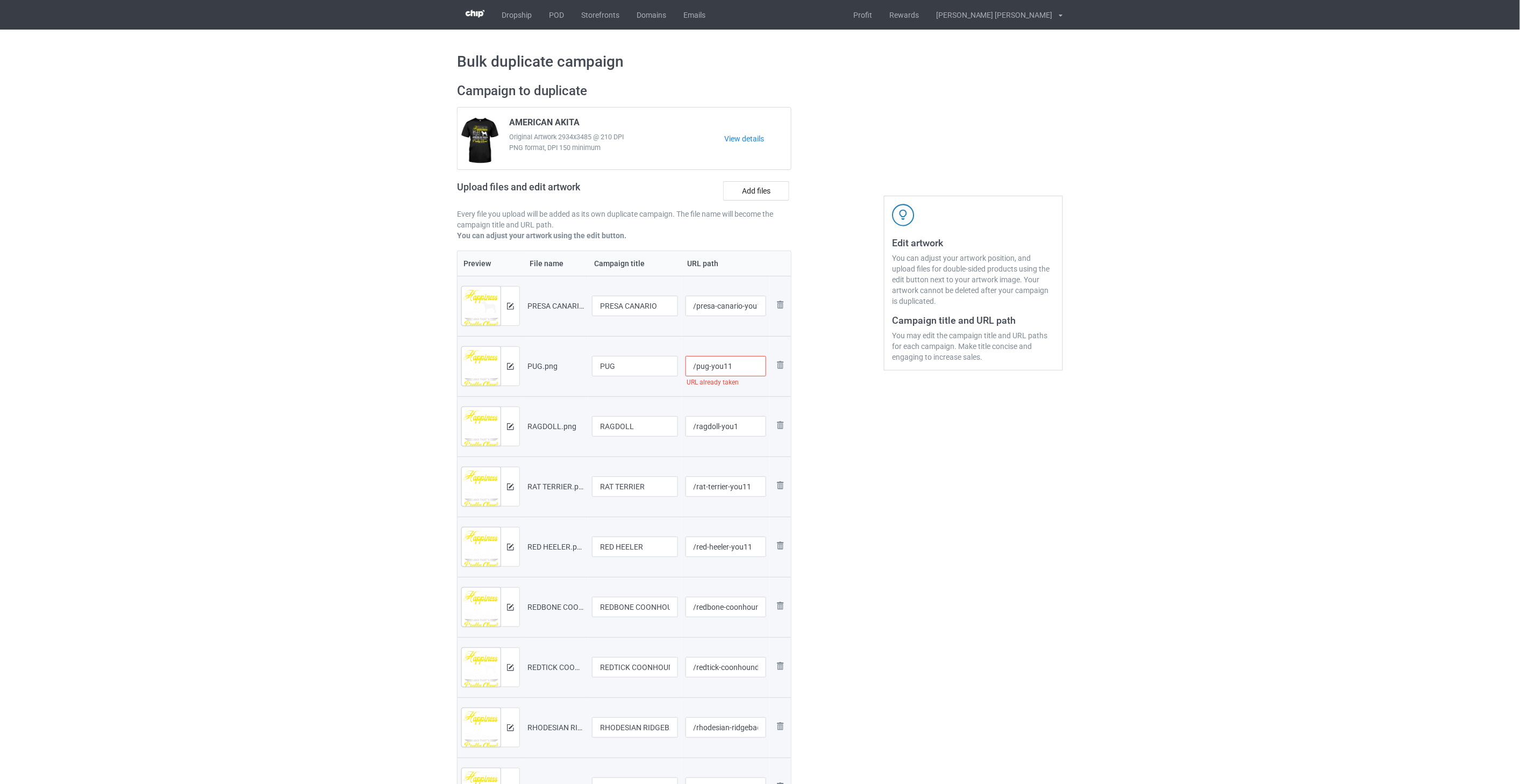
click at [668, 372] on input "/pug-you11" at bounding box center [726, 366] width 81 height 21
click at [668, 417] on div at bounding box center [838, 794] width 77 height 1437
click at [668, 368] on input "/pug-you1" at bounding box center [726, 366] width 81 height 21
click at [668, 447] on div "Edit artwork You can adjust your artwork position, and upload files for double-…" at bounding box center [973, 794] width 194 height 1437
click at [668, 367] on input "/pug-you11" at bounding box center [726, 366] width 81 height 21
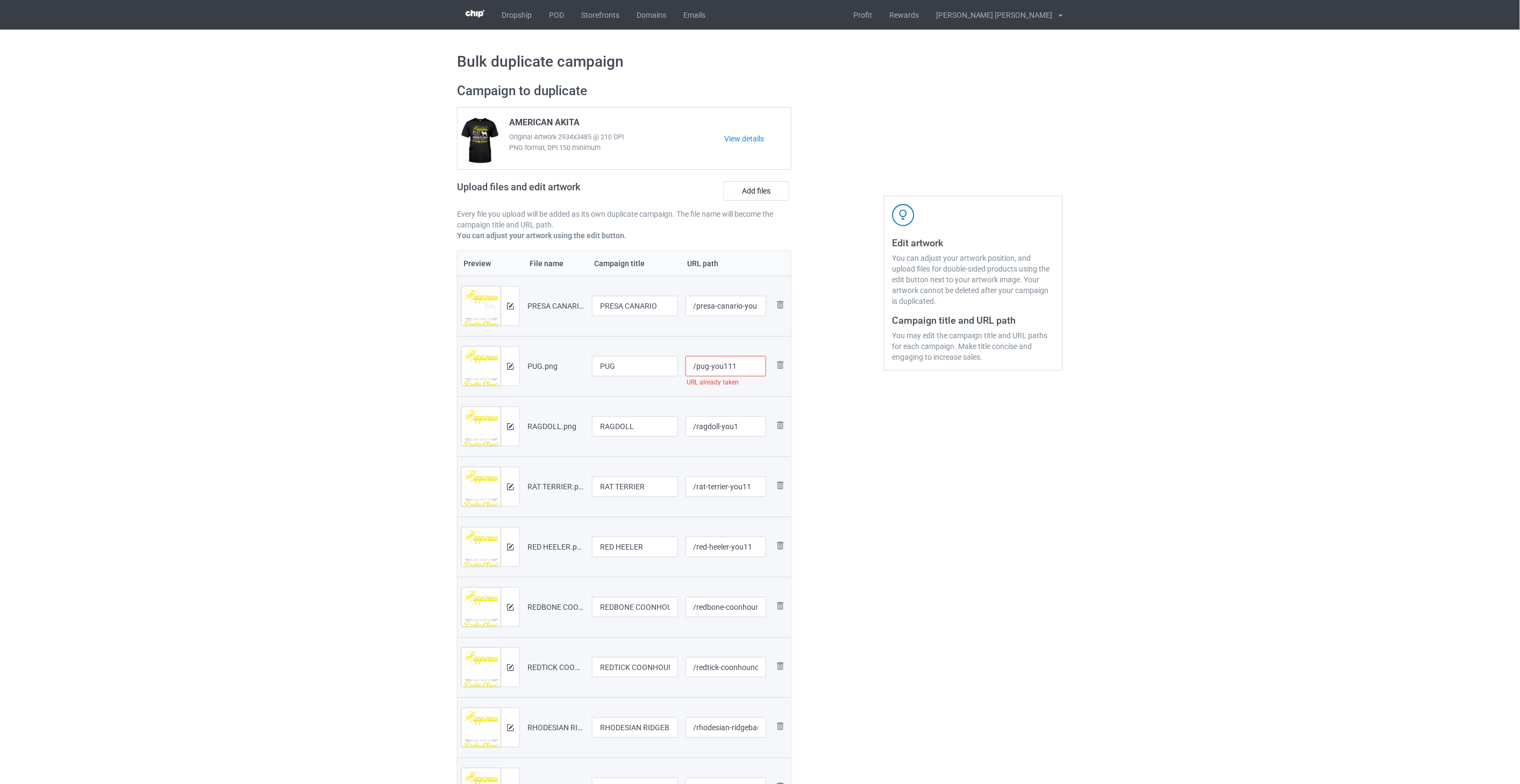
type input "/pug-you111"
click at [668, 458] on div at bounding box center [838, 794] width 77 height 1437
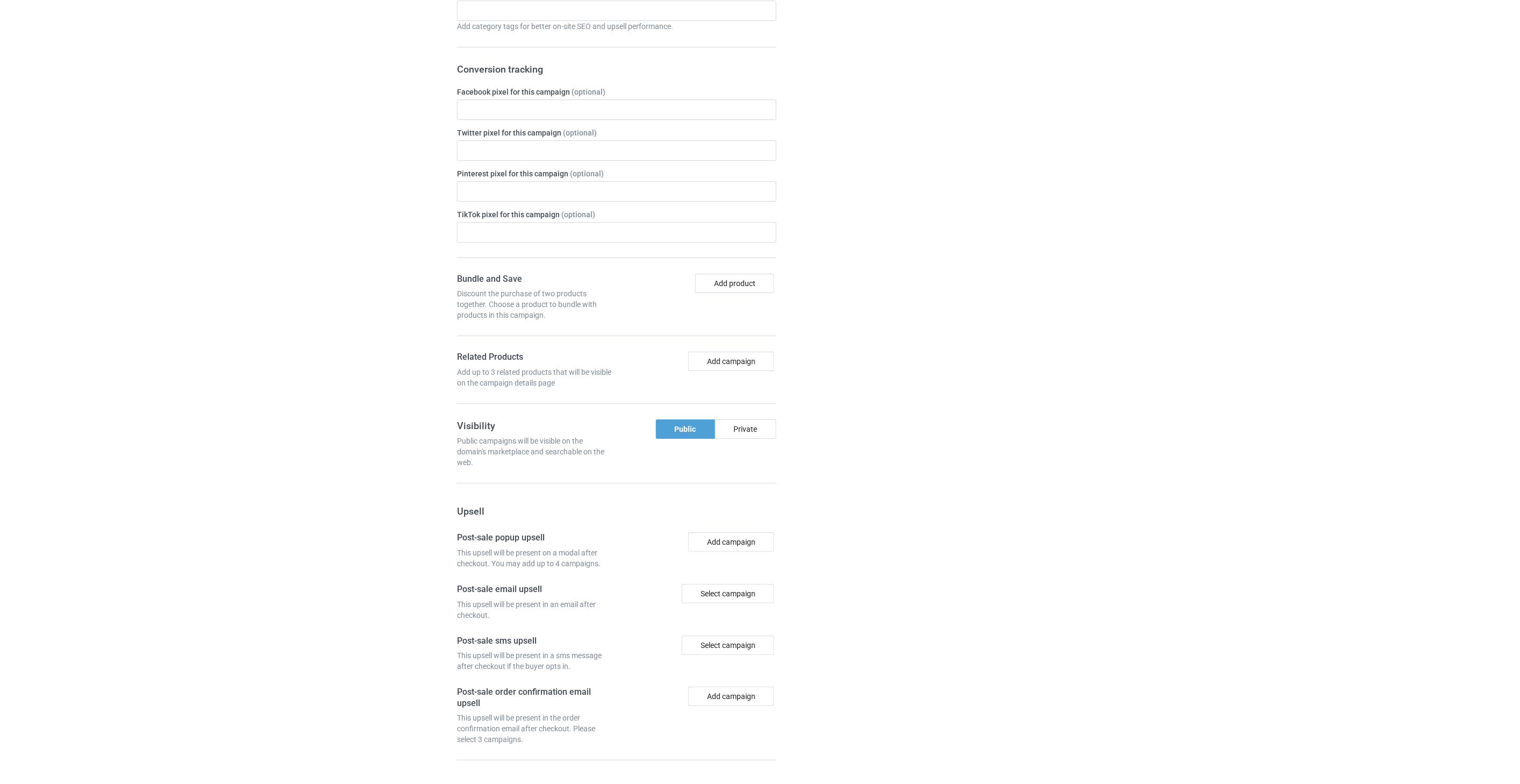
scroll to position [1730, 0]
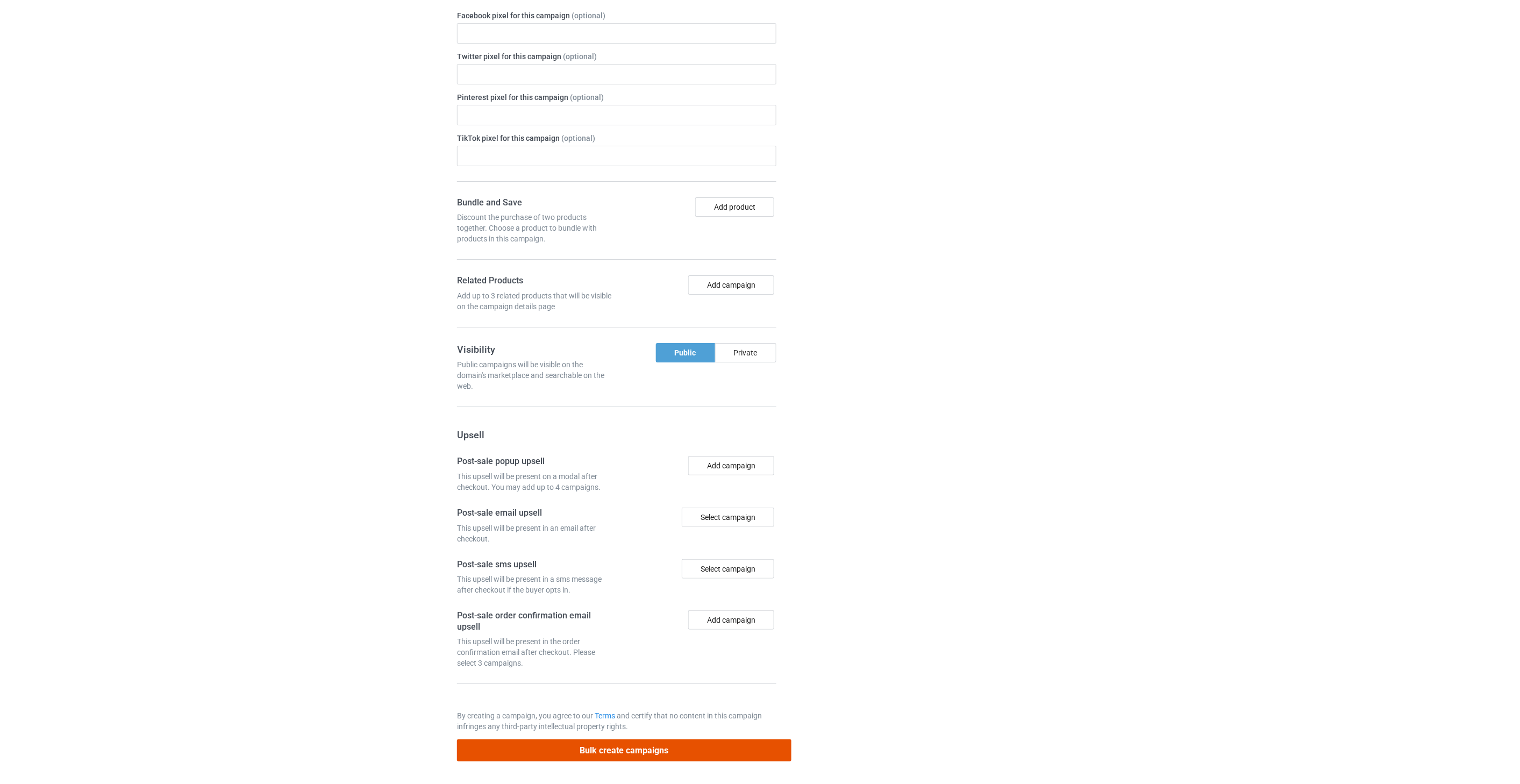
click at [638, 755] on button "Bulk create campaigns" at bounding box center [624, 749] width 335 height 22
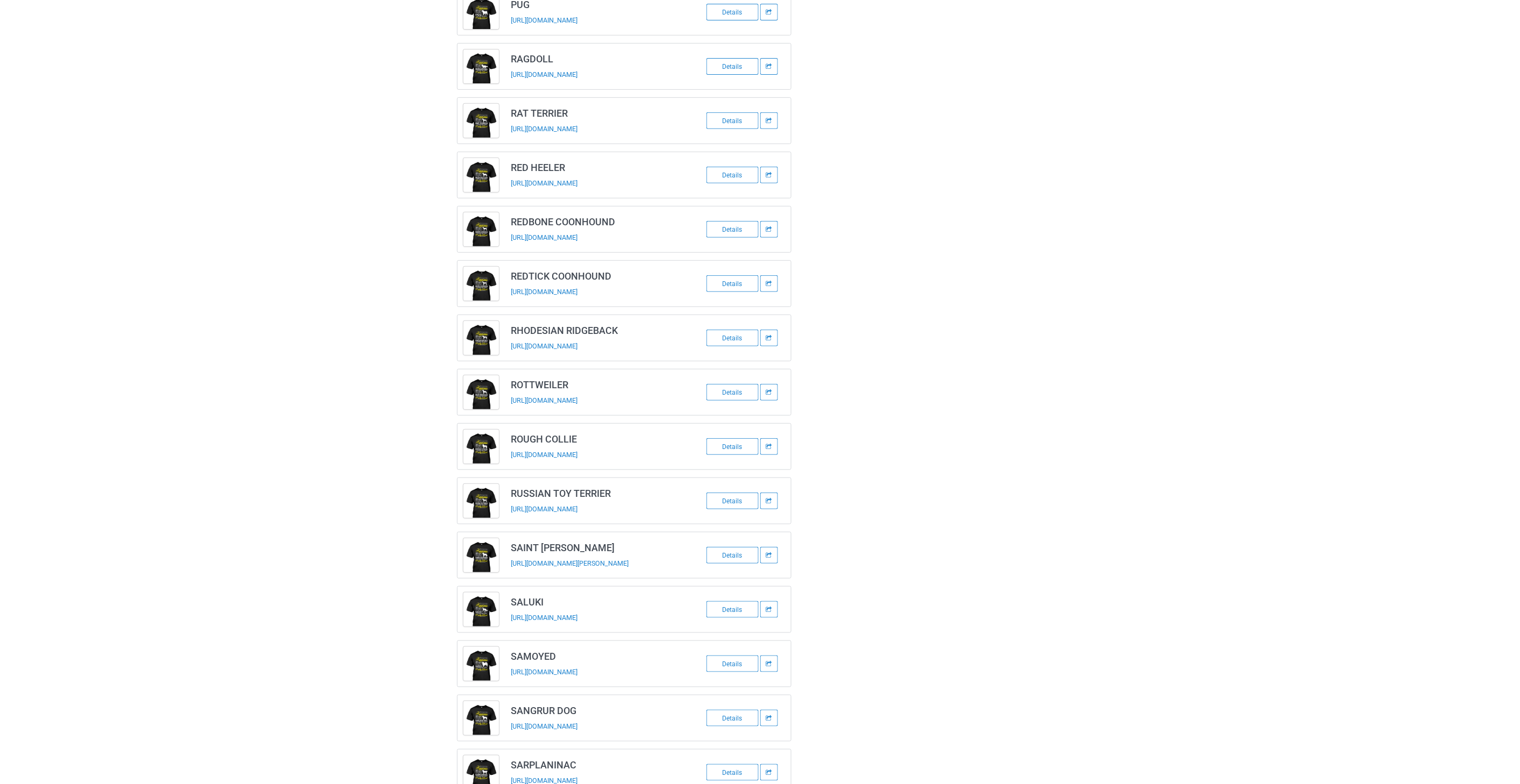
scroll to position [0, 0]
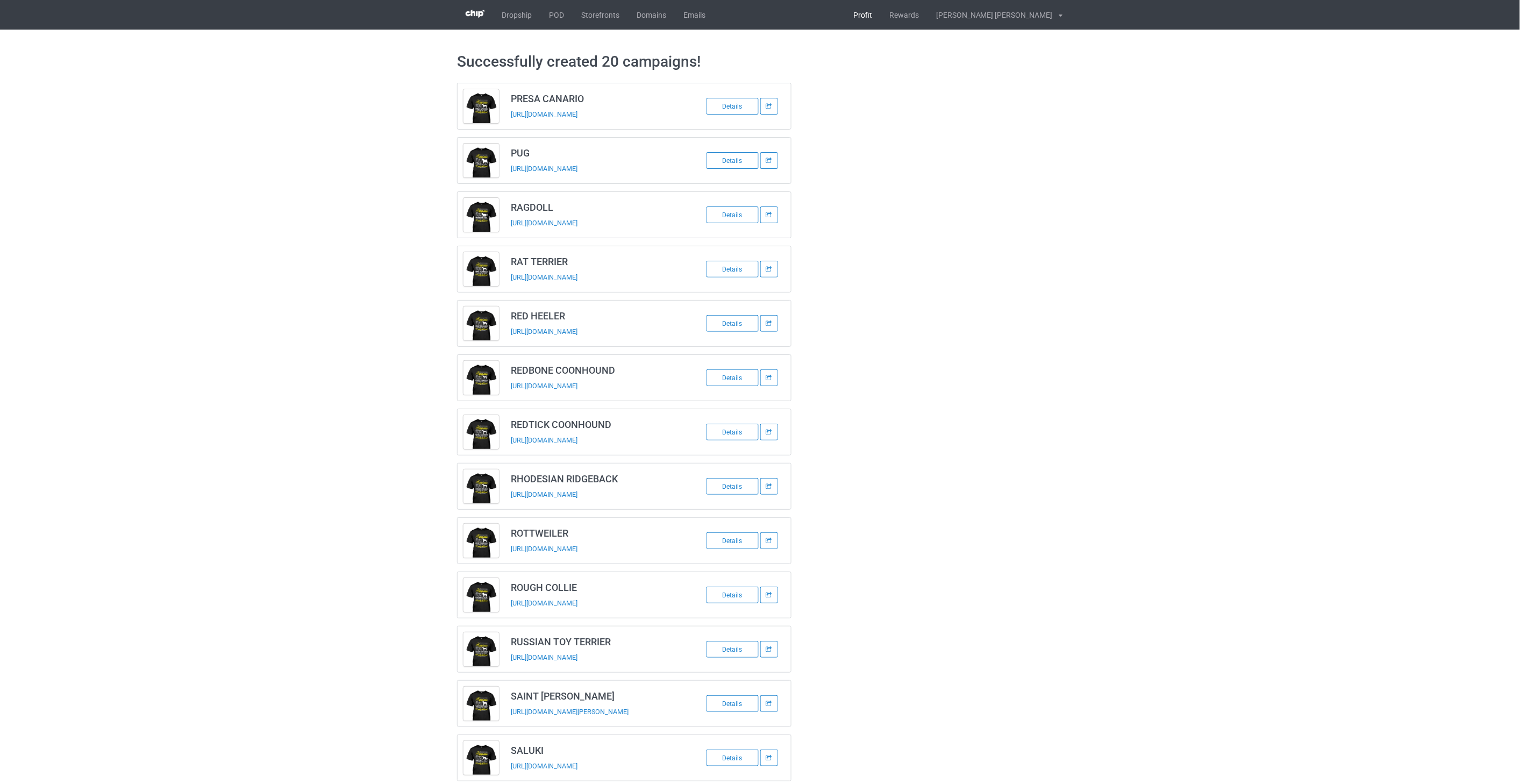
click at [668, 13] on link "Profit" at bounding box center [863, 15] width 36 height 30
